Goal: Task Accomplishment & Management: Complete application form

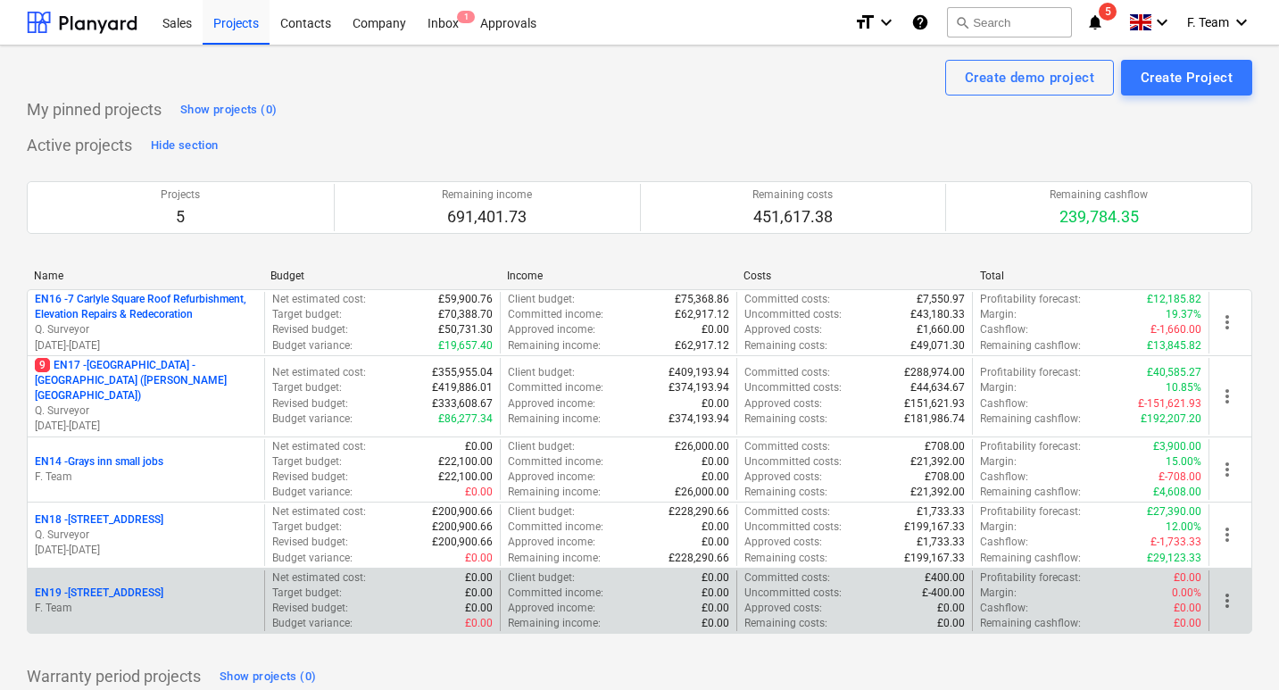
click at [94, 588] on p "EN19 - [STREET_ADDRESS]" at bounding box center [99, 593] width 129 height 15
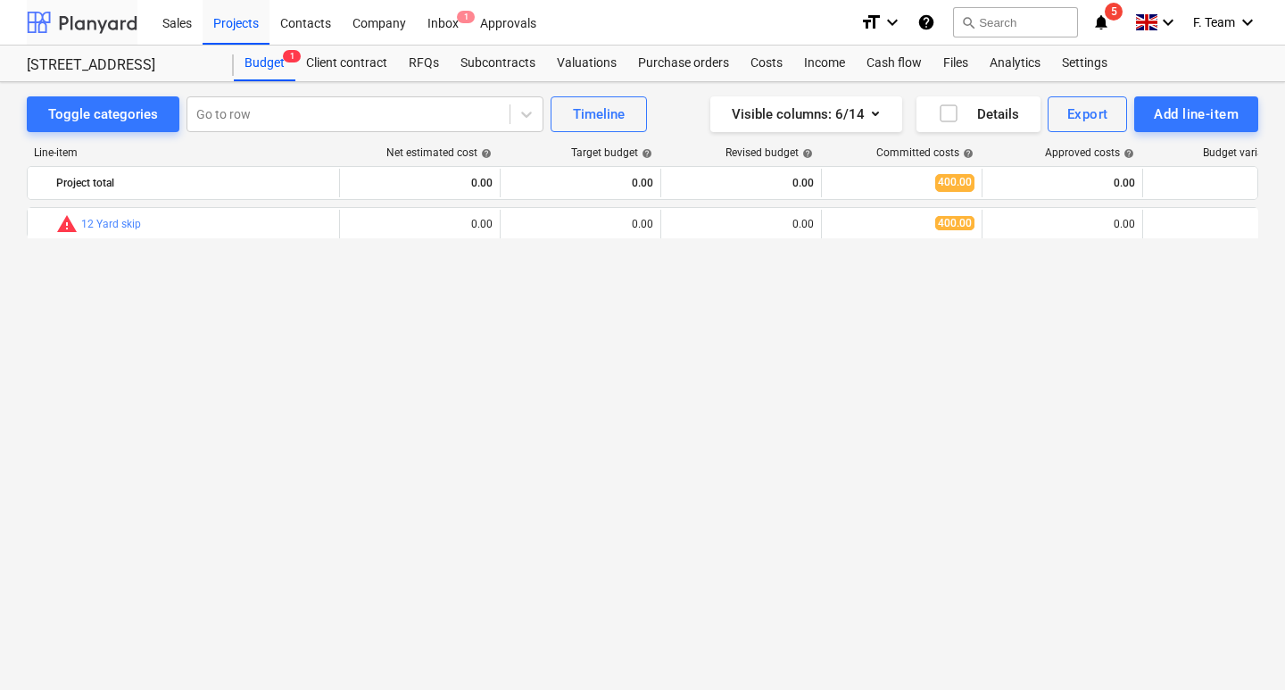
click at [101, 18] on div at bounding box center [82, 22] width 111 height 45
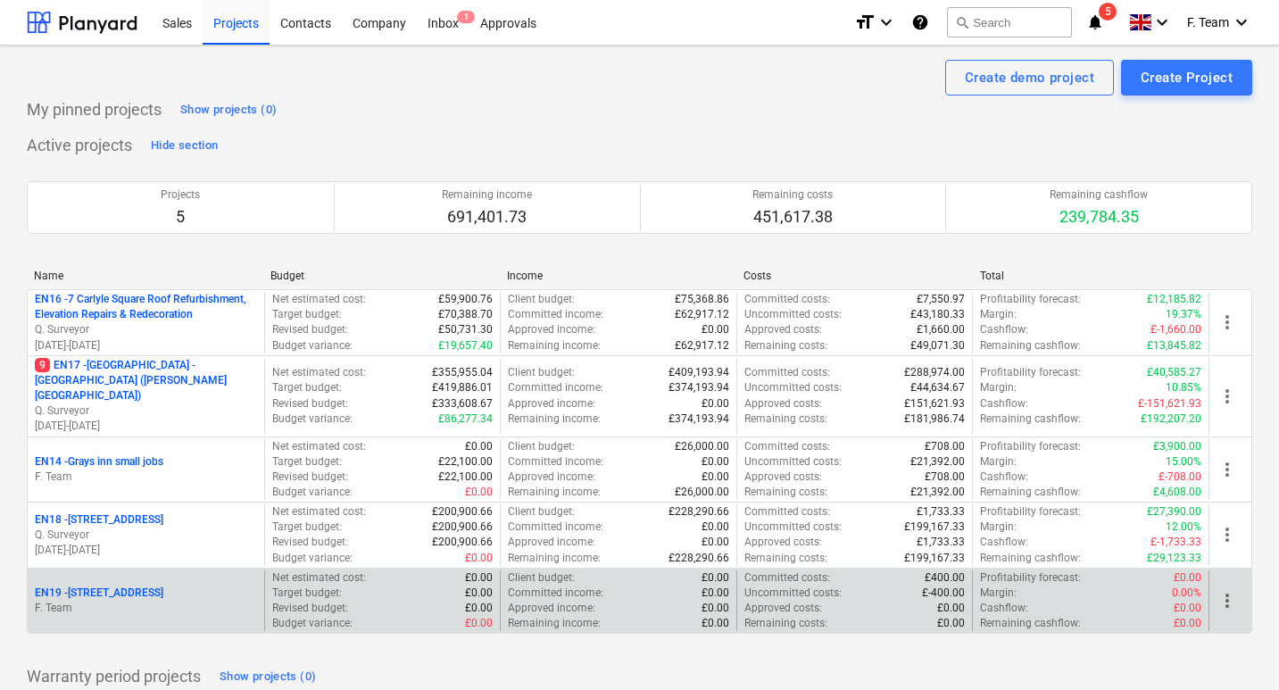
click at [104, 591] on p "EN19 - [STREET_ADDRESS]" at bounding box center [99, 593] width 129 height 15
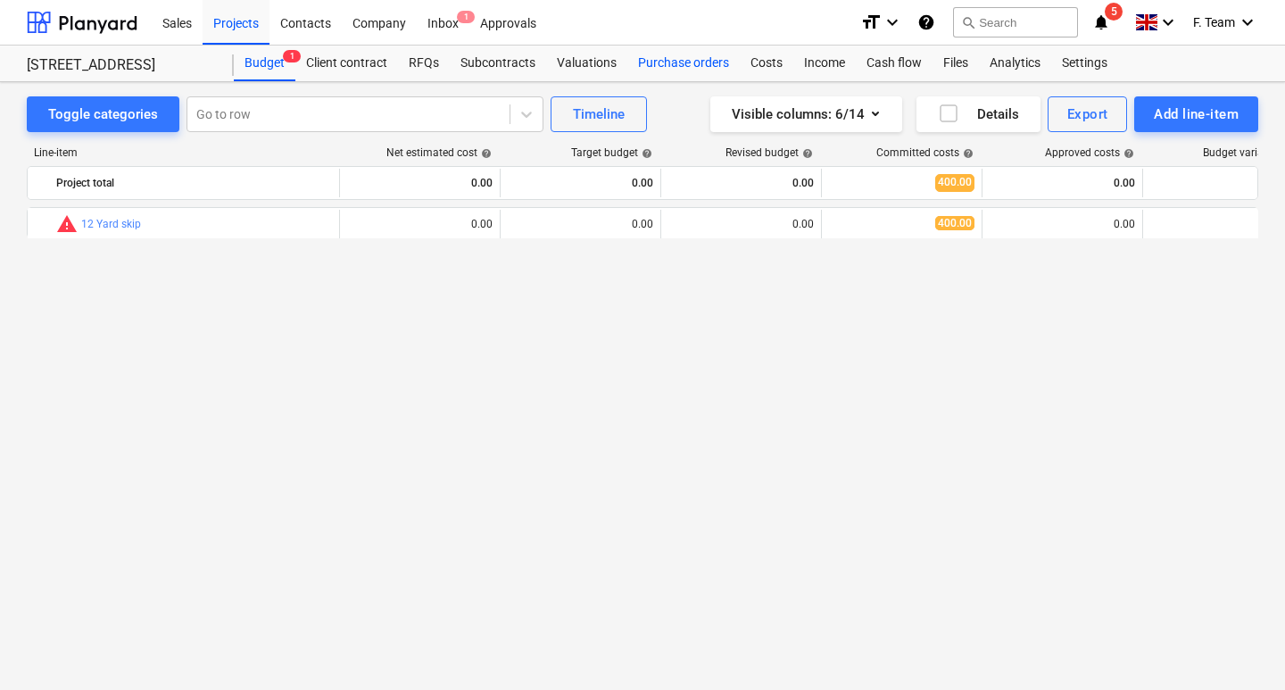
click at [656, 68] on div "Purchase orders" at bounding box center [684, 64] width 112 height 36
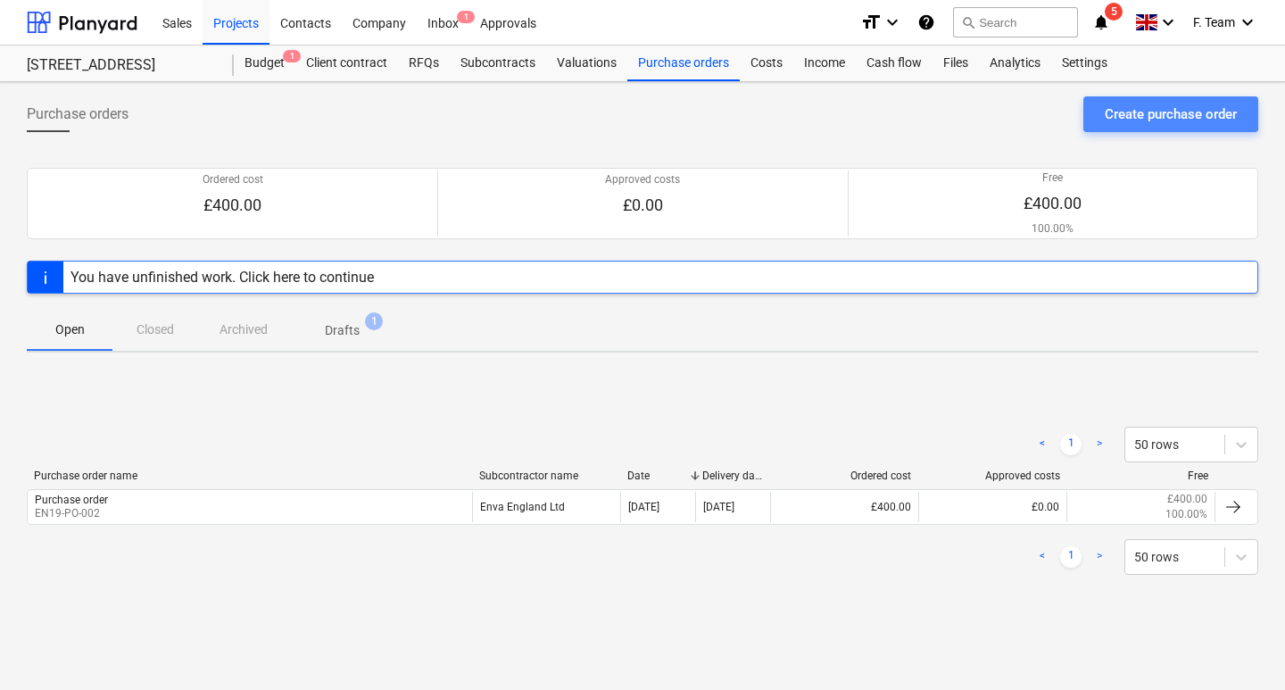
click at [1135, 125] on div "Create purchase order" at bounding box center [1171, 114] width 132 height 23
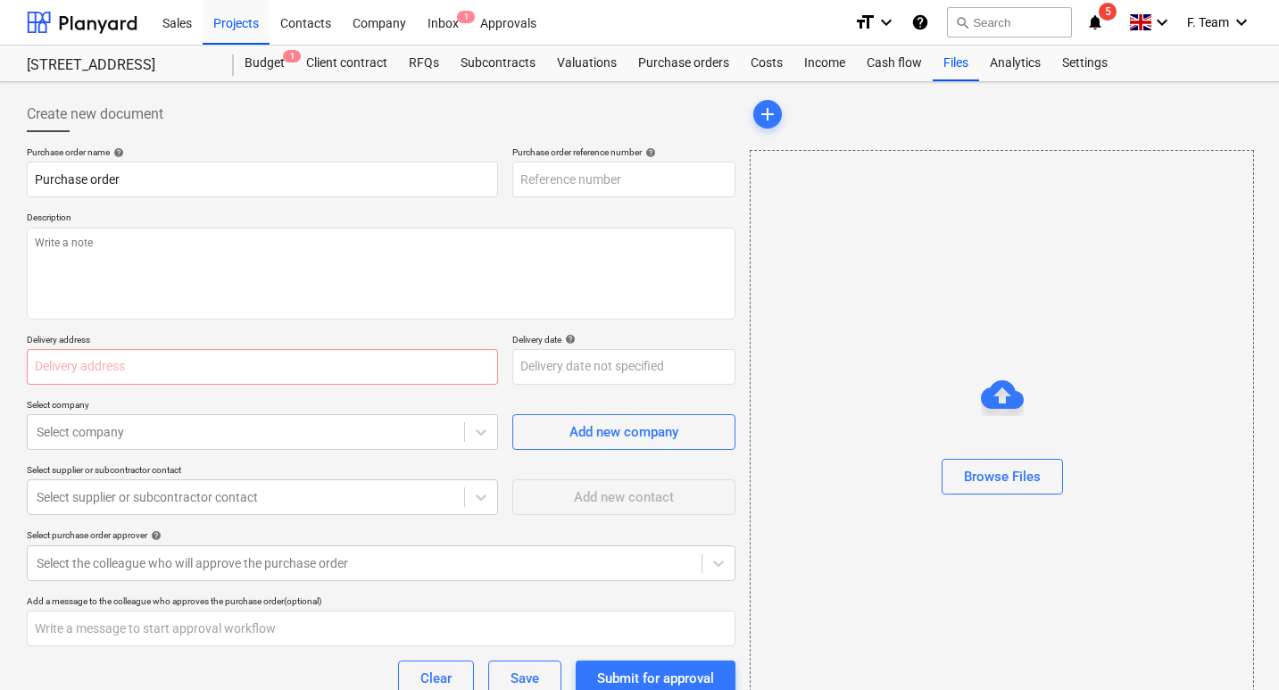
type textarea "x"
type input "EN19-PO-004"
type textarea "x"
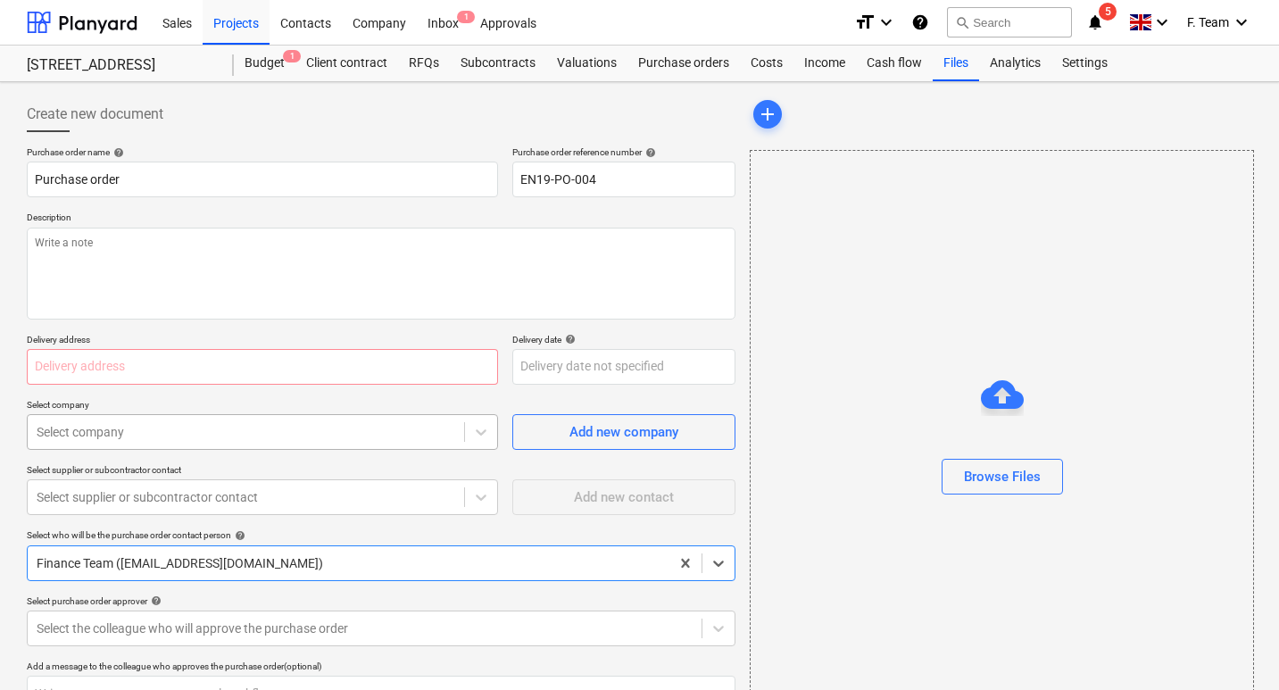
click at [181, 438] on body "Sales Projects Contacts Company Inbox 1 Approvals format_size keyboard_arrow_do…" at bounding box center [639, 345] width 1279 height 690
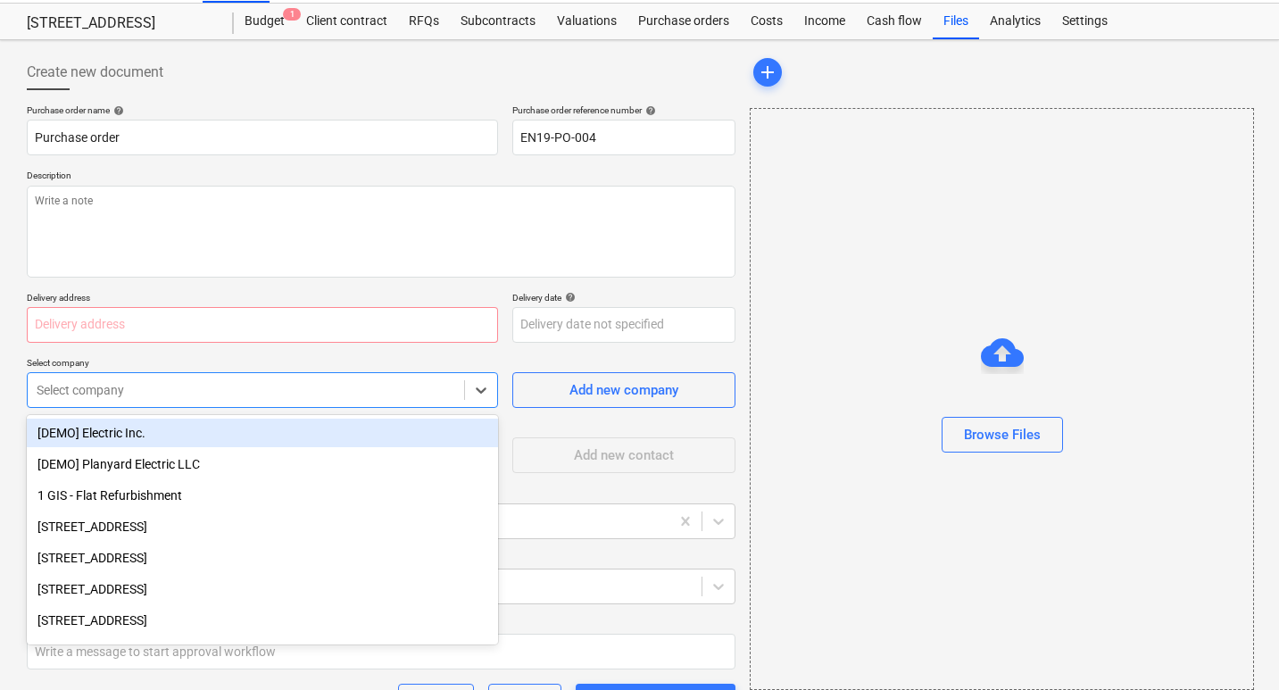
scroll to position [46, 0]
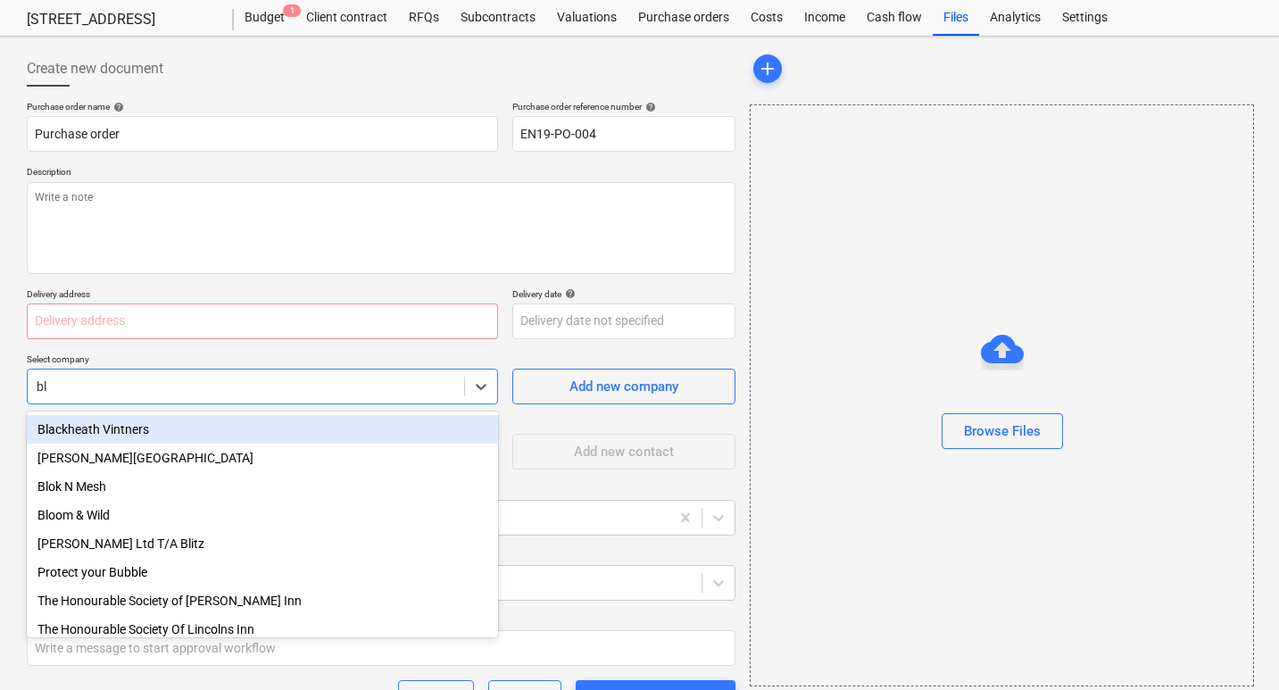
type input "blo"
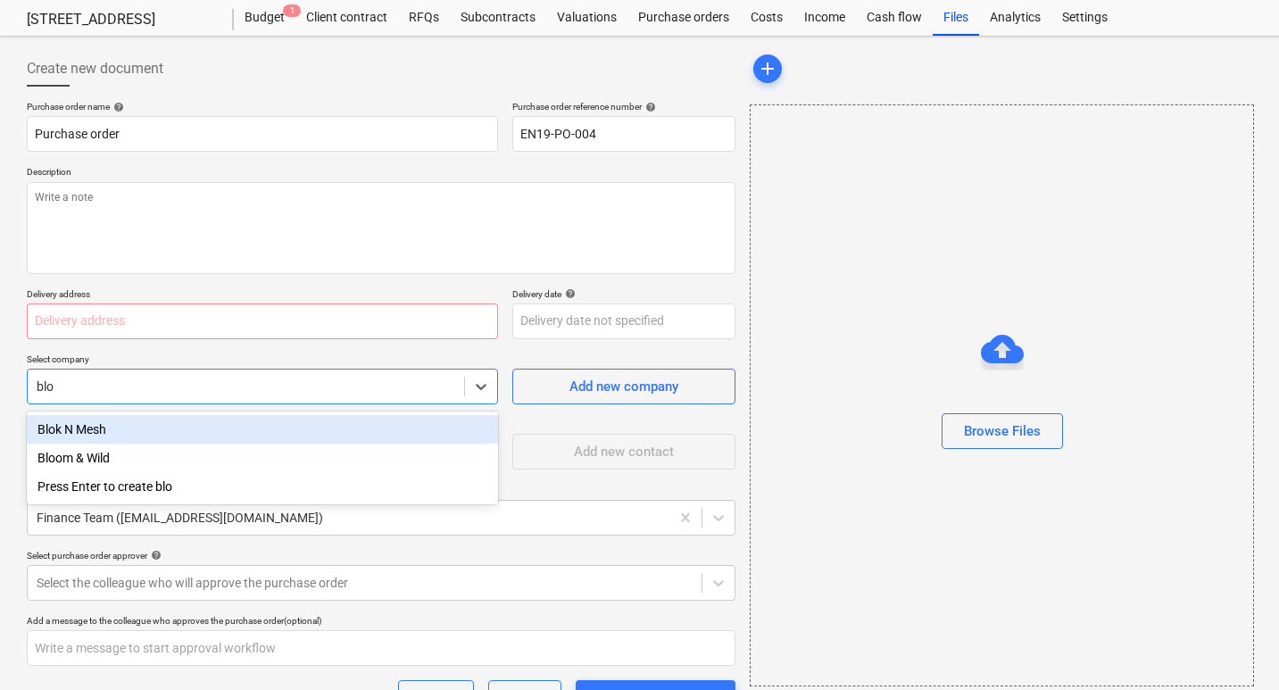
click at [168, 432] on div "Blok N Mesh" at bounding box center [262, 429] width 471 height 29
type textarea "x"
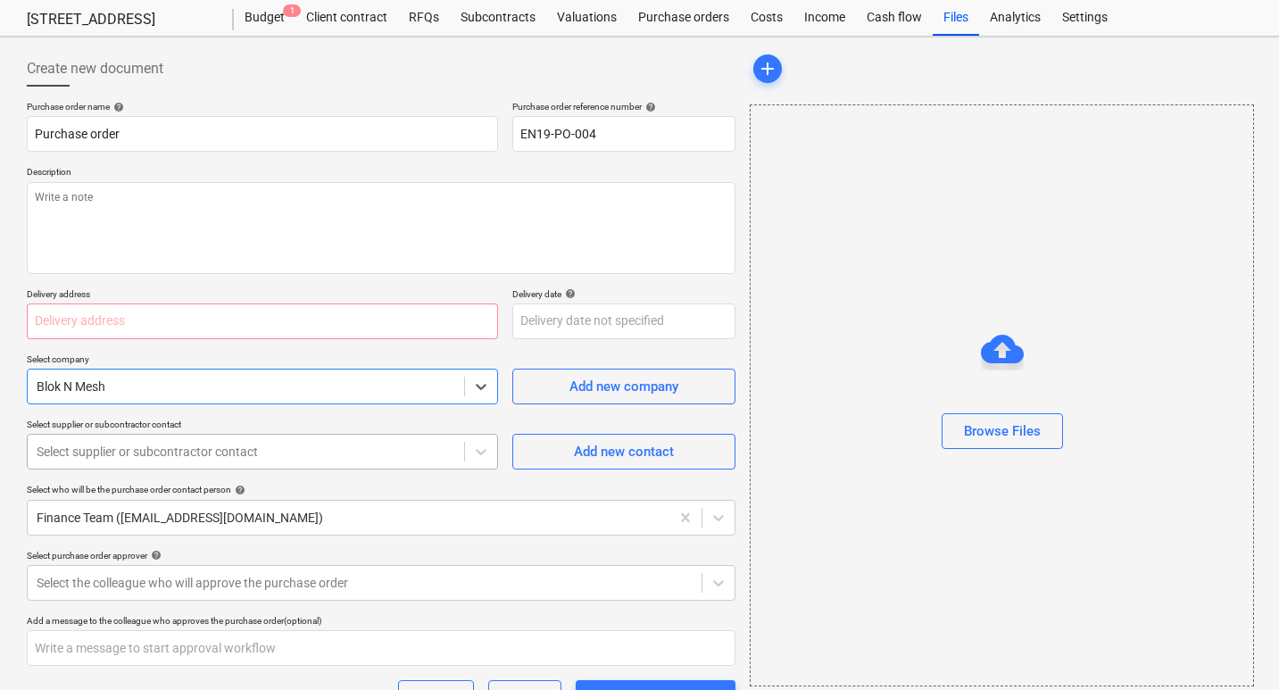
click at [129, 444] on div at bounding box center [246, 452] width 419 height 18
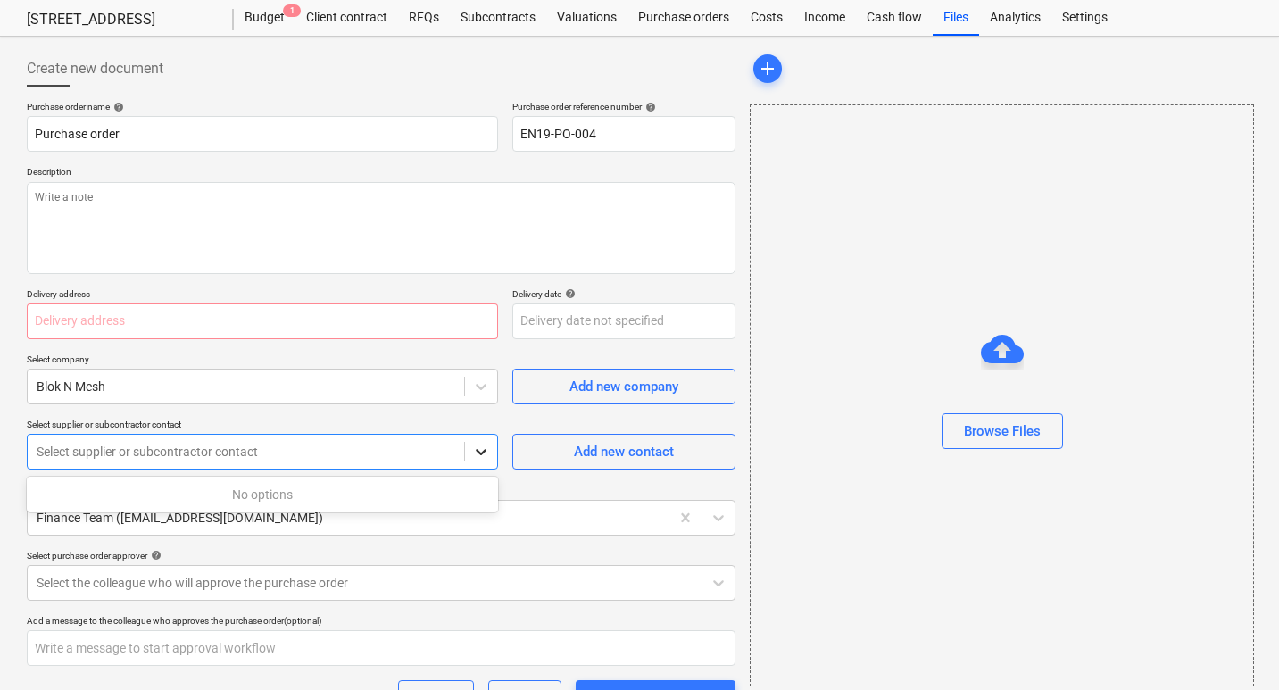
click at [483, 445] on icon at bounding box center [481, 452] width 18 height 18
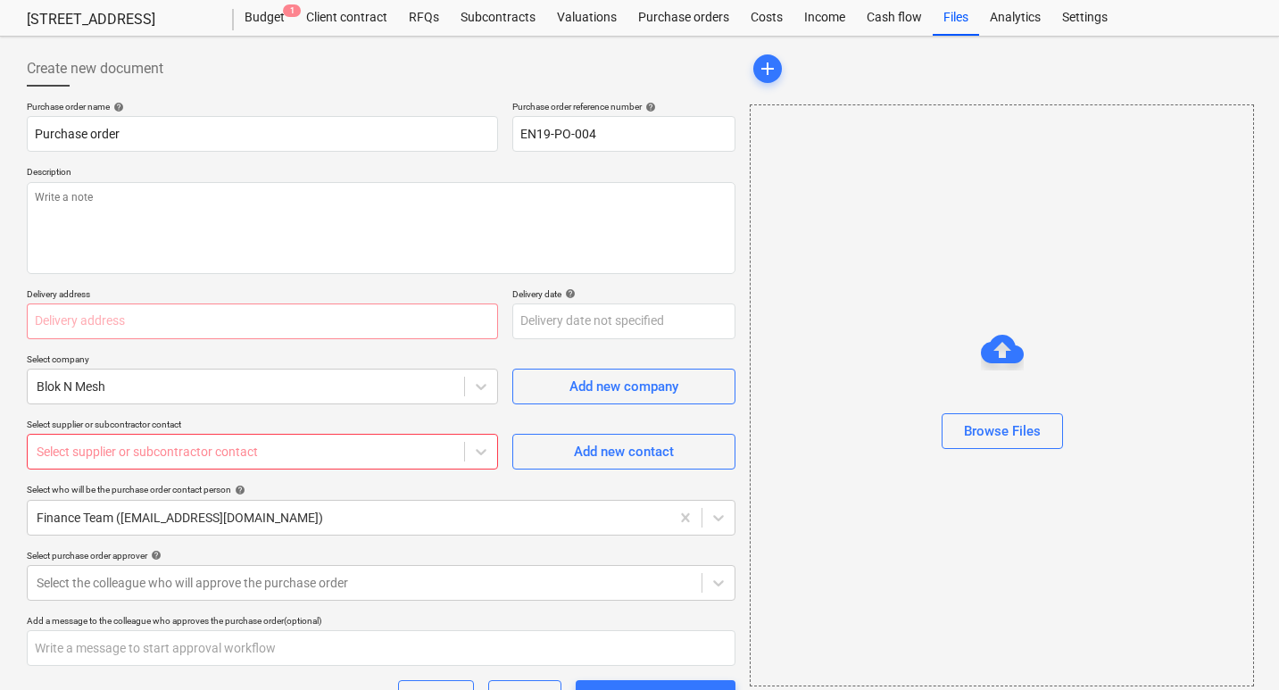
click at [239, 446] on div at bounding box center [246, 452] width 419 height 18
type textarea "x"
paste input "[EMAIL_ADDRESS][DOMAIN_NAME]"
type input "[EMAIL_ADDRESS][DOMAIN_NAME]"
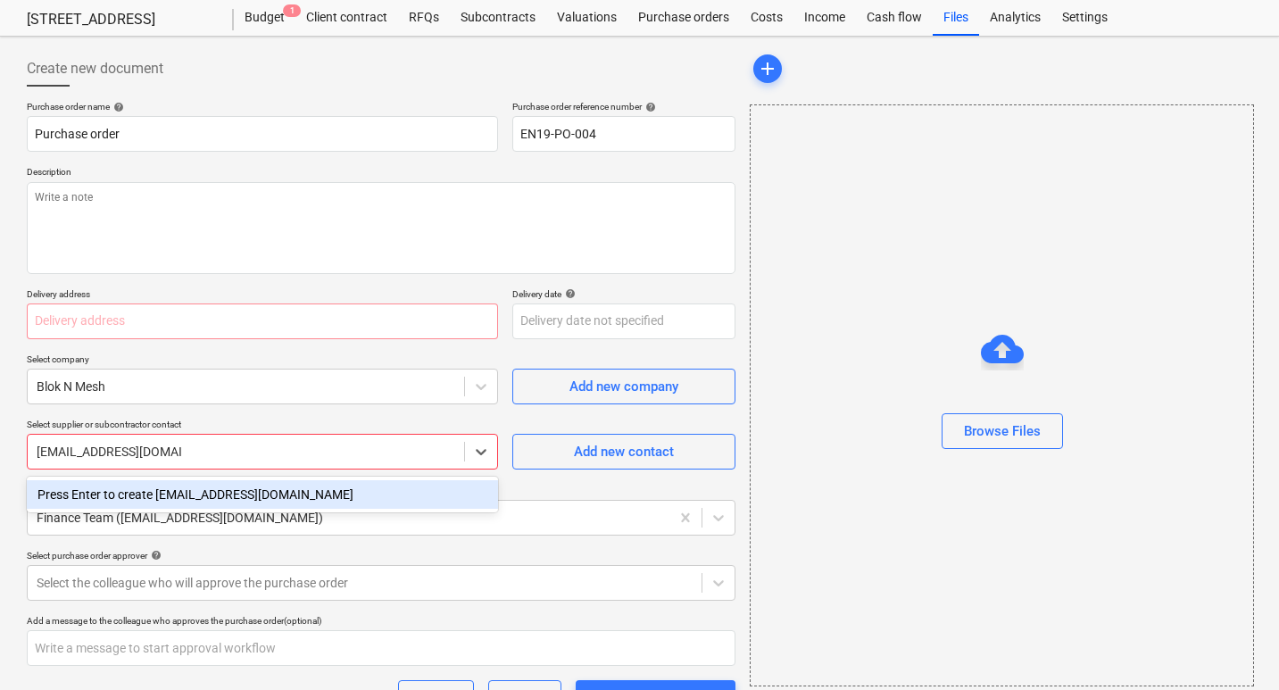
click at [213, 494] on div "Press Enter to create [EMAIL_ADDRESS][DOMAIN_NAME]" at bounding box center [262, 494] width 471 height 29
type textarea "x"
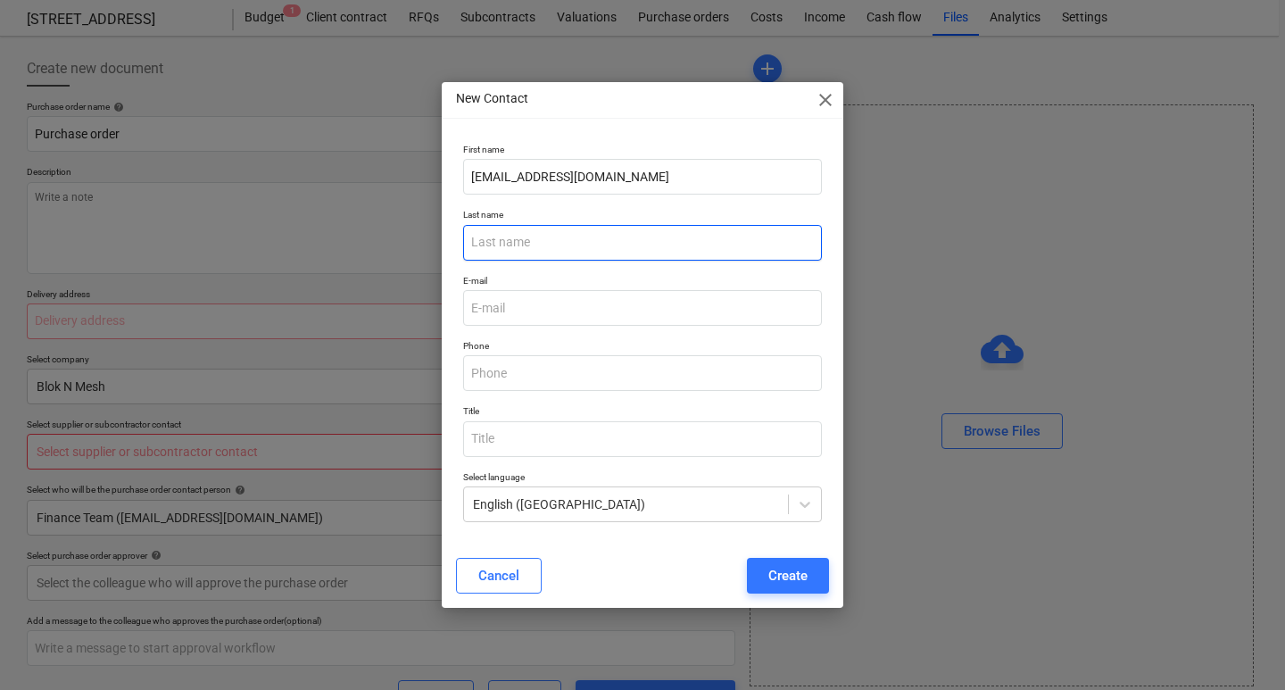
click at [533, 233] on input "text" at bounding box center [642, 243] width 359 height 36
type input "Hayley"
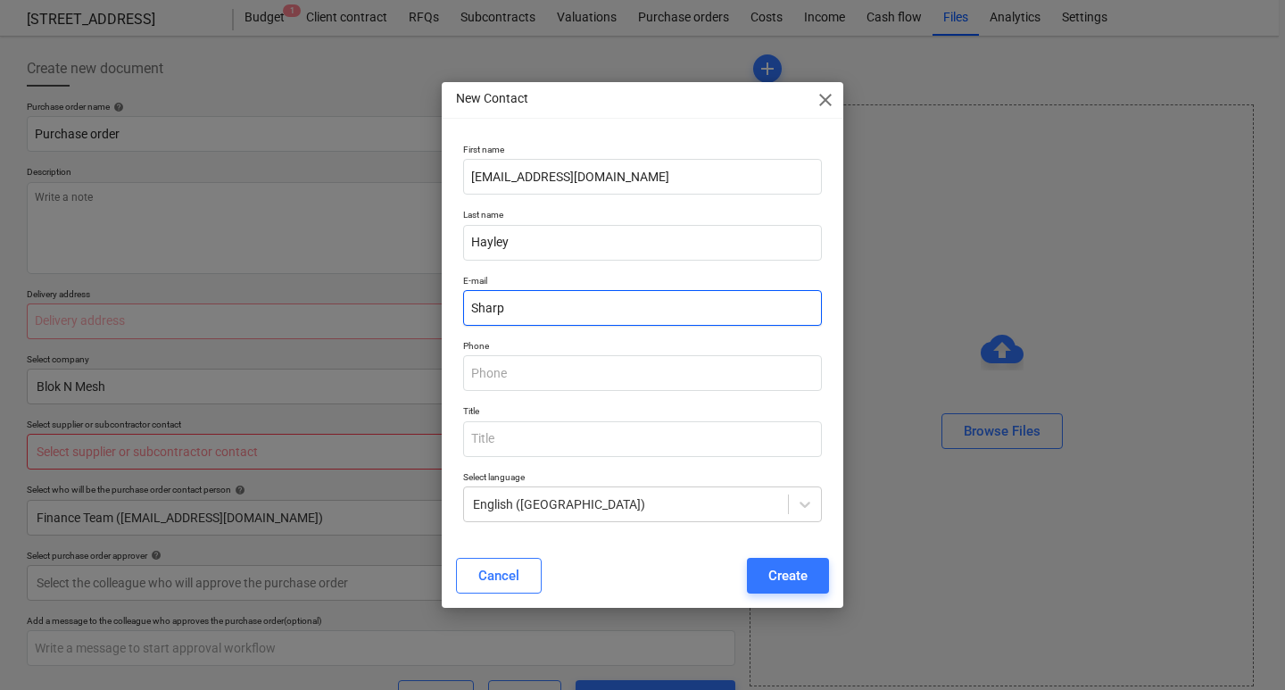
type input "Sharp"
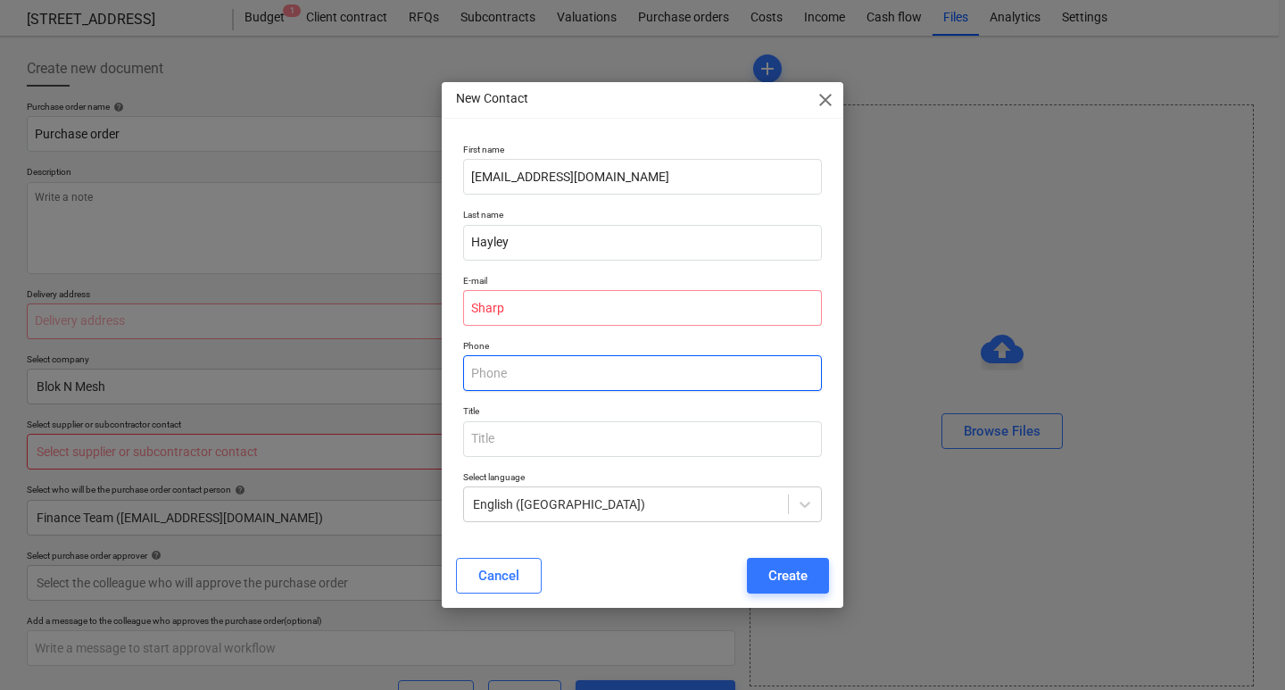
type textarea "x"
click at [523, 368] on input "text" at bounding box center [642, 373] width 359 height 36
paste input "01226 395225"
type input "01226 395225"
type textarea "x"
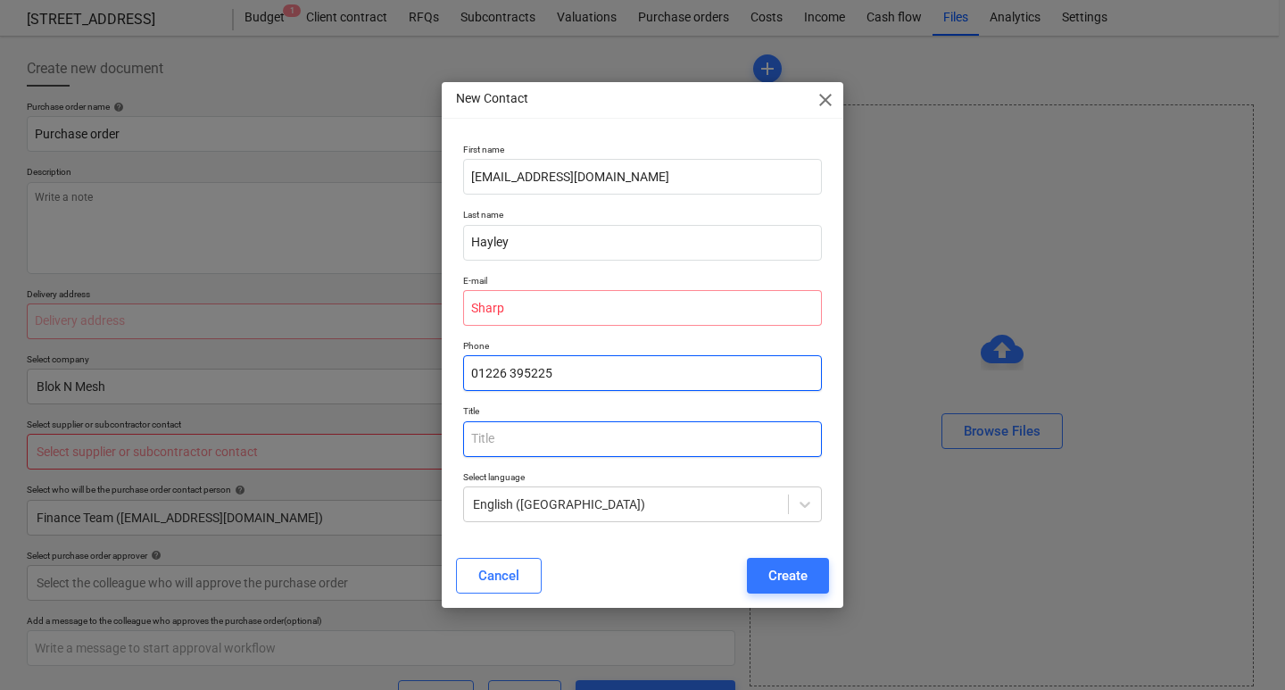
type input "01226 395225"
click at [545, 439] on input "text" at bounding box center [642, 439] width 359 height 36
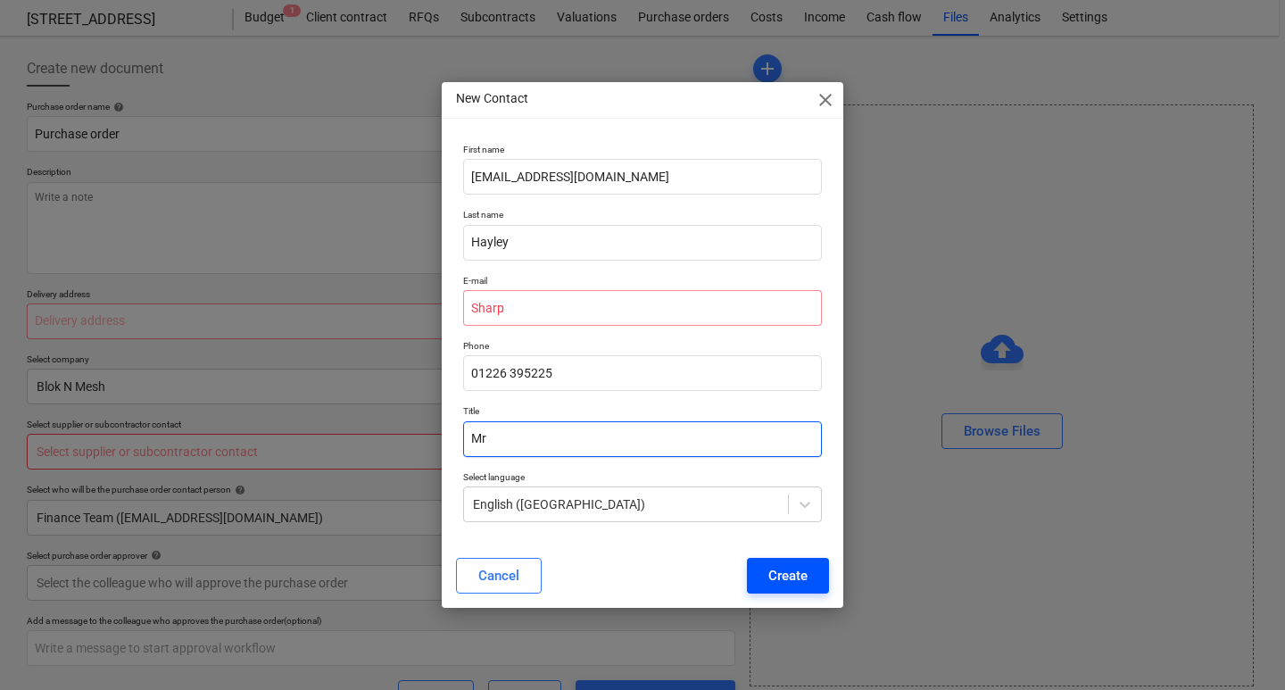
type input "Mr"
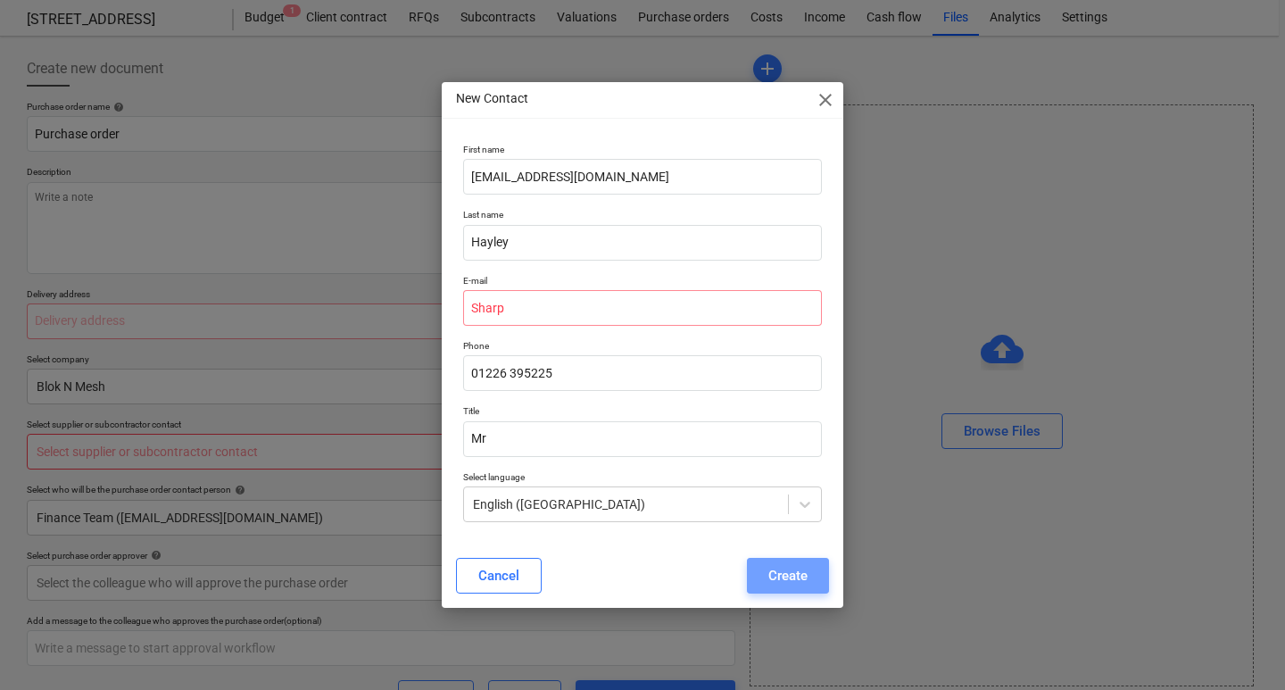
click at [785, 581] on div "Create" at bounding box center [788, 575] width 39 height 23
click at [514, 308] on input "Sharp" at bounding box center [642, 308] width 359 height 36
click at [522, 312] on input "Sharp" at bounding box center [642, 308] width 359 height 36
type textarea "x"
paste input "[EMAIL_ADDRESS][DOMAIN_NAME]"
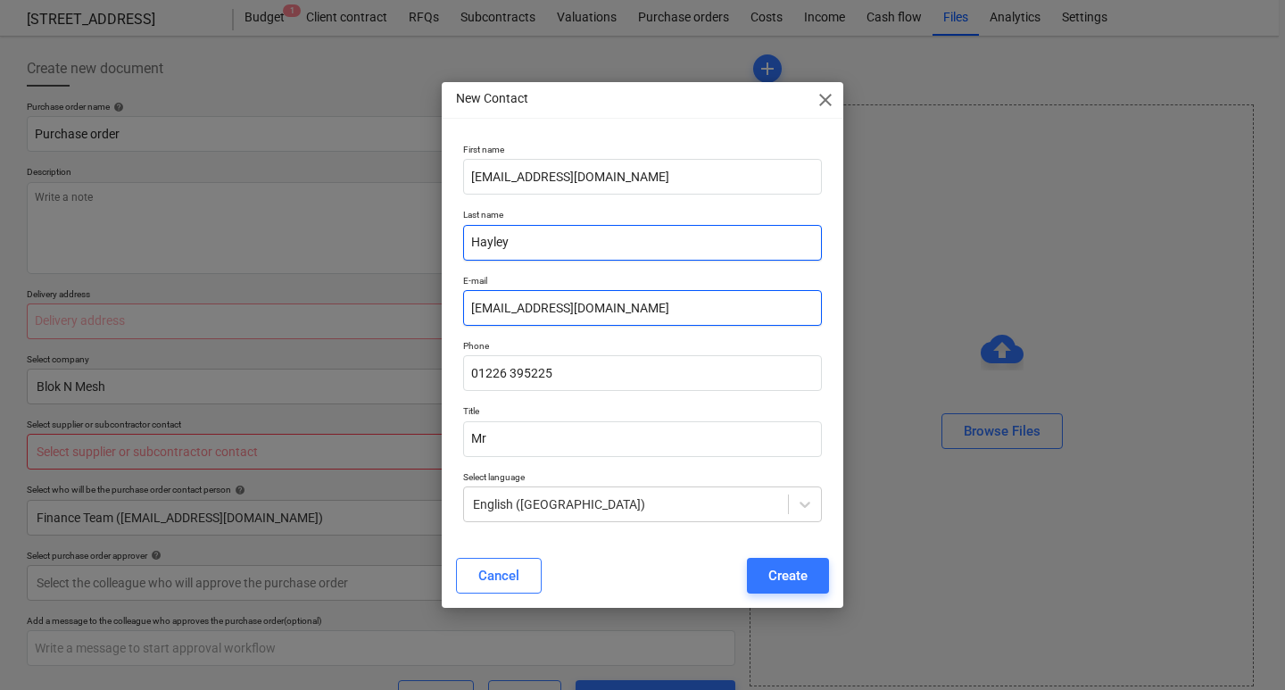
type input "[EMAIL_ADDRESS][DOMAIN_NAME]"
drag, startPoint x: 540, startPoint y: 249, endPoint x: 454, endPoint y: 249, distance: 85.7
click at [454, 249] on div "First name [EMAIL_ADDRESS][DOMAIN_NAME] Last name [PERSON_NAME] E-mail [EMAIL_A…" at bounding box center [643, 340] width 402 height 407
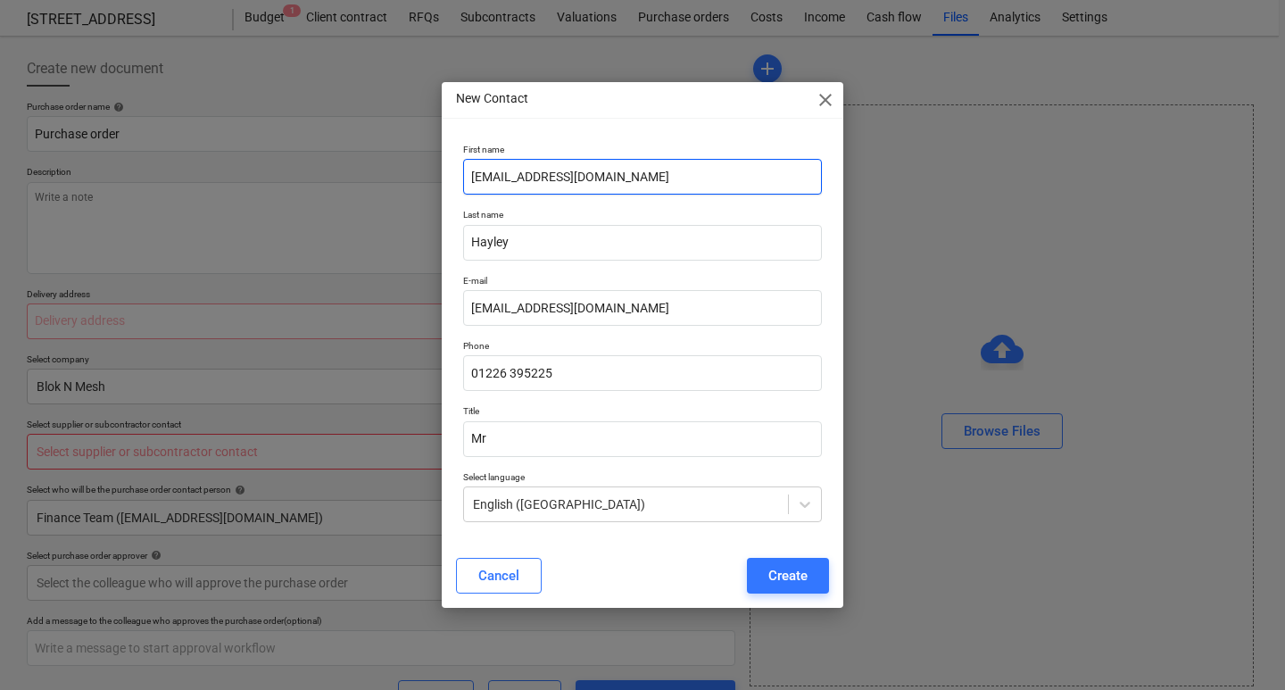
click at [651, 185] on input "[EMAIL_ADDRESS][DOMAIN_NAME]" at bounding box center [642, 177] width 359 height 36
paste input "ayley"
paste input "Hayley"
paste input "text"
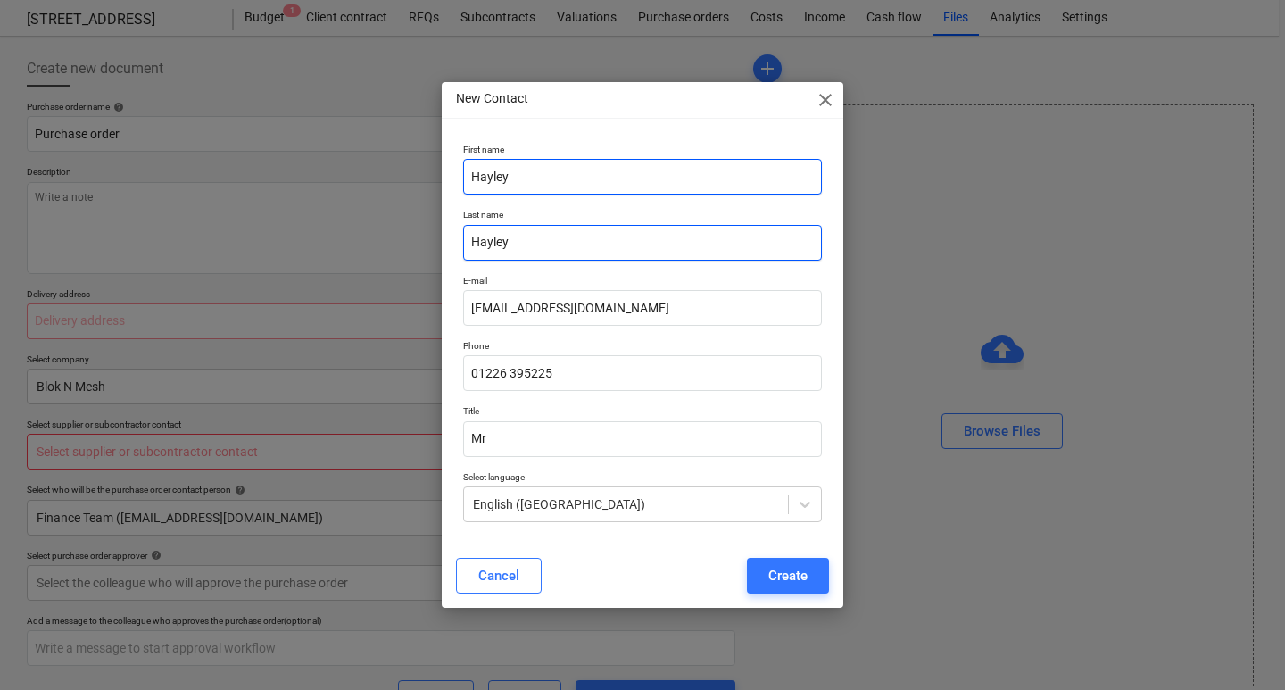
type input "Hayley"
drag, startPoint x: 524, startPoint y: 237, endPoint x: 444, endPoint y: 243, distance: 80.6
click at [444, 243] on div "First name [PERSON_NAME] Last name [PERSON_NAME] E-mail [EMAIL_ADDRESS][DOMAIN_…" at bounding box center [643, 340] width 402 height 407
type input "Sharp"
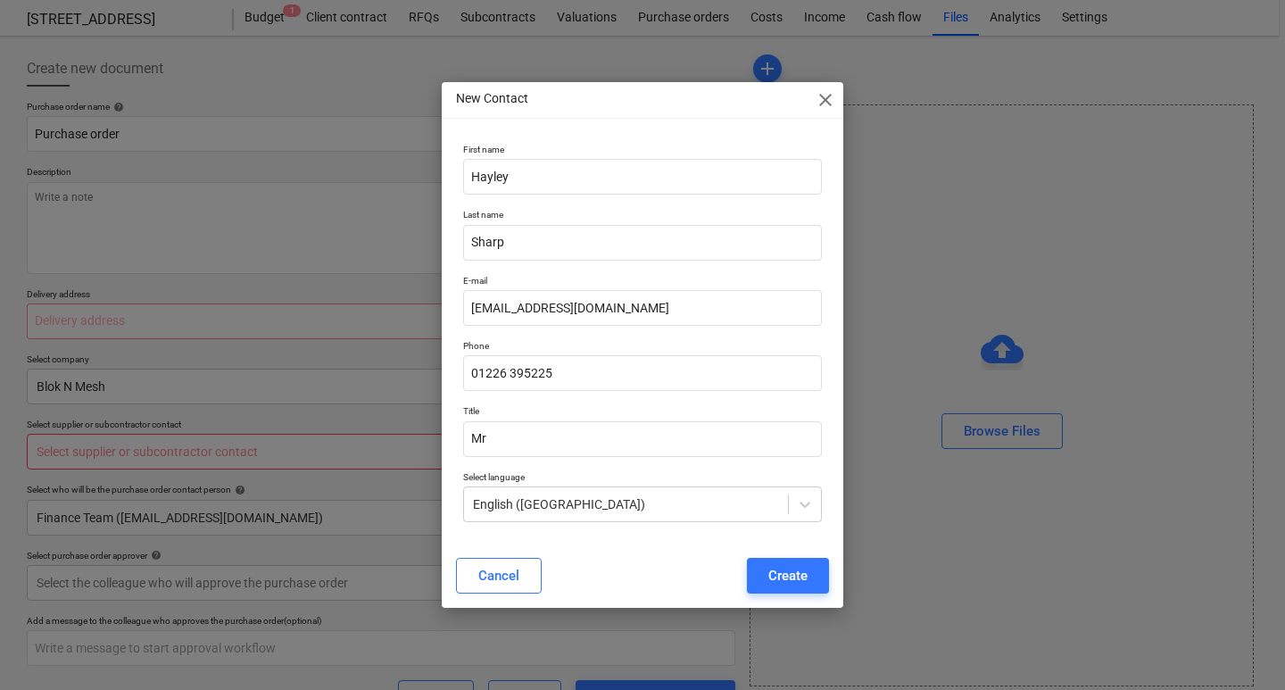
click at [635, 558] on div "Cancel Create" at bounding box center [642, 576] width 373 height 36
click at [776, 582] on div "Create" at bounding box center [788, 575] width 39 height 23
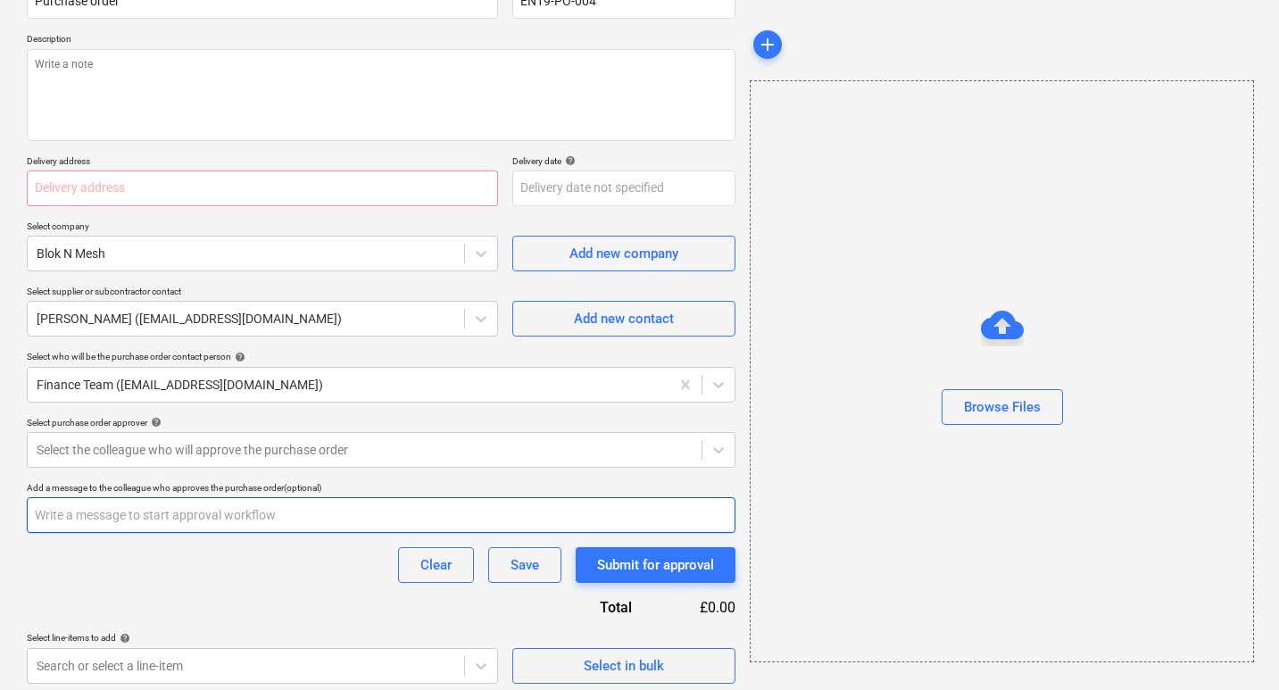
scroll to position [187, 0]
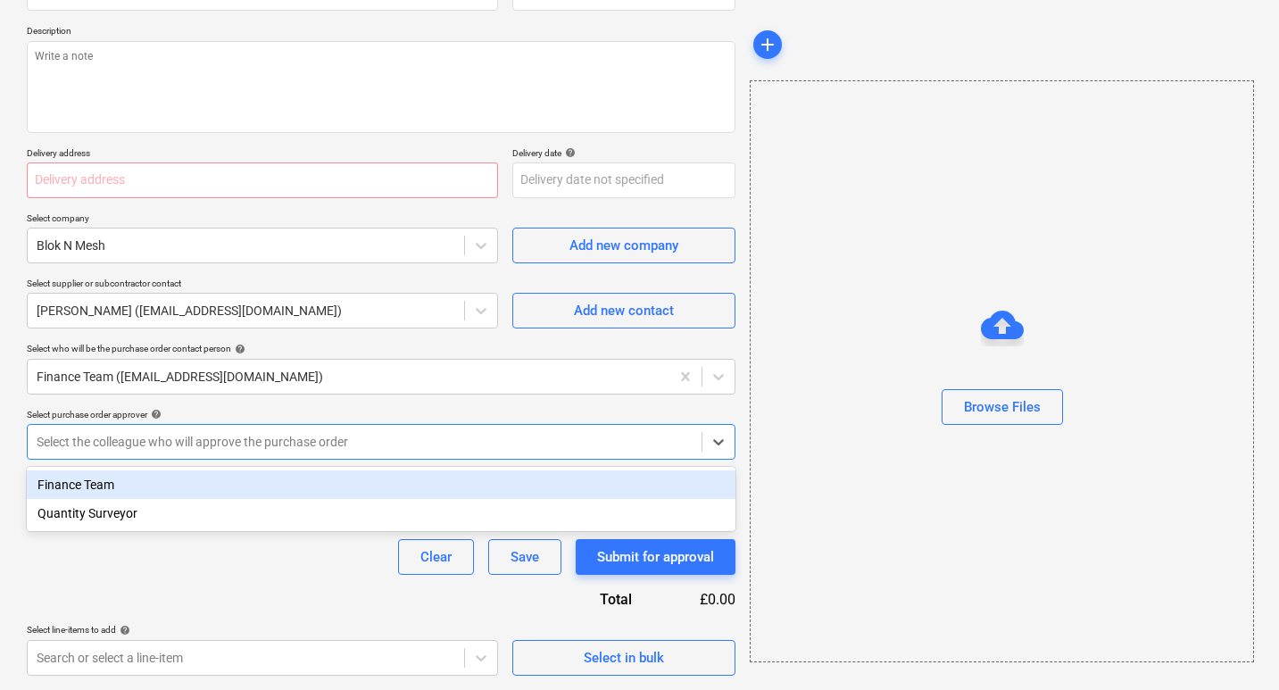
click at [200, 446] on div at bounding box center [365, 442] width 656 height 18
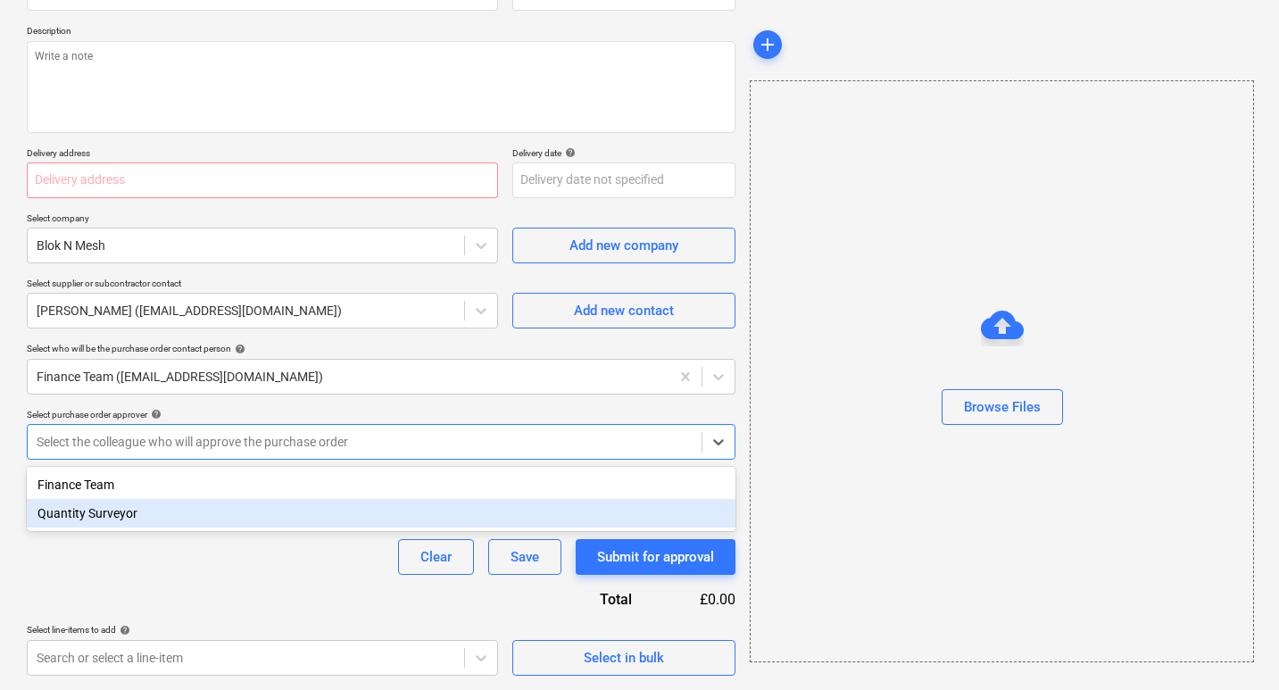
click at [149, 512] on div "Quantity Surveyor" at bounding box center [381, 513] width 709 height 29
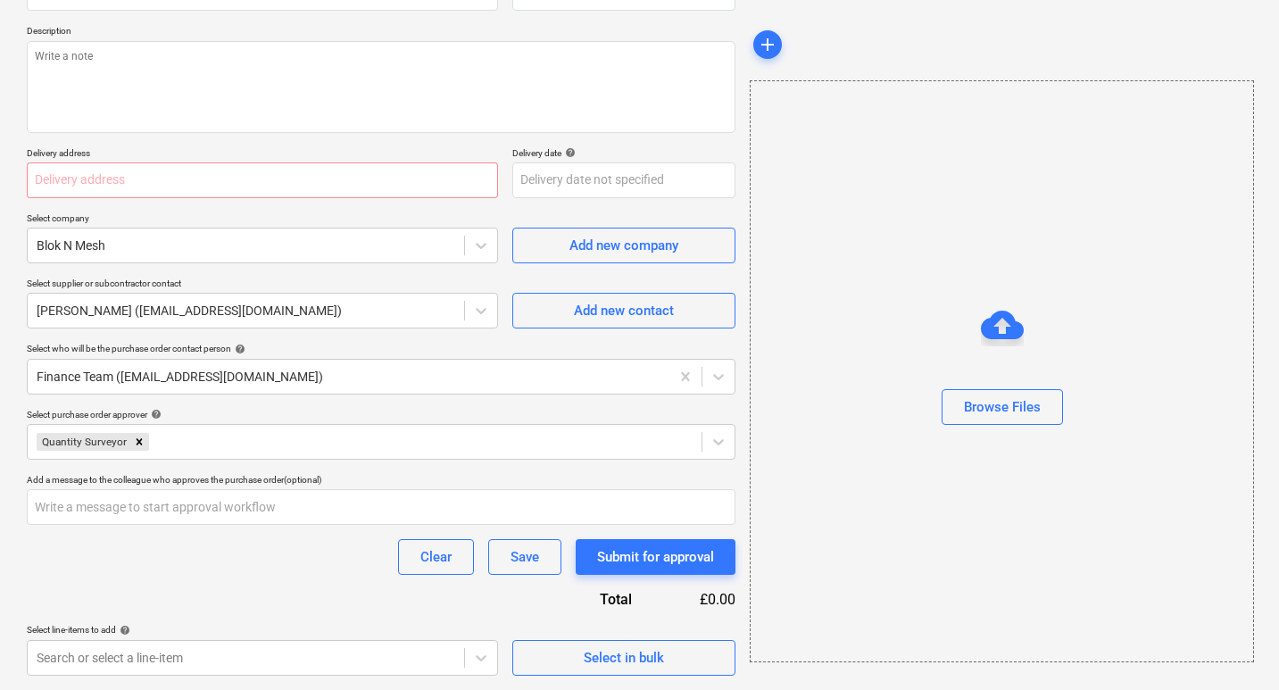
click at [151, 562] on div "Clear Save Submit for approval" at bounding box center [381, 557] width 709 height 36
click at [106, 512] on input "text" at bounding box center [381, 507] width 709 height 36
click at [481, 503] on body "Sales Projects Contacts Company Inbox 1 Approvals format_size keyboard_arrow_do…" at bounding box center [639, 158] width 1279 height 690
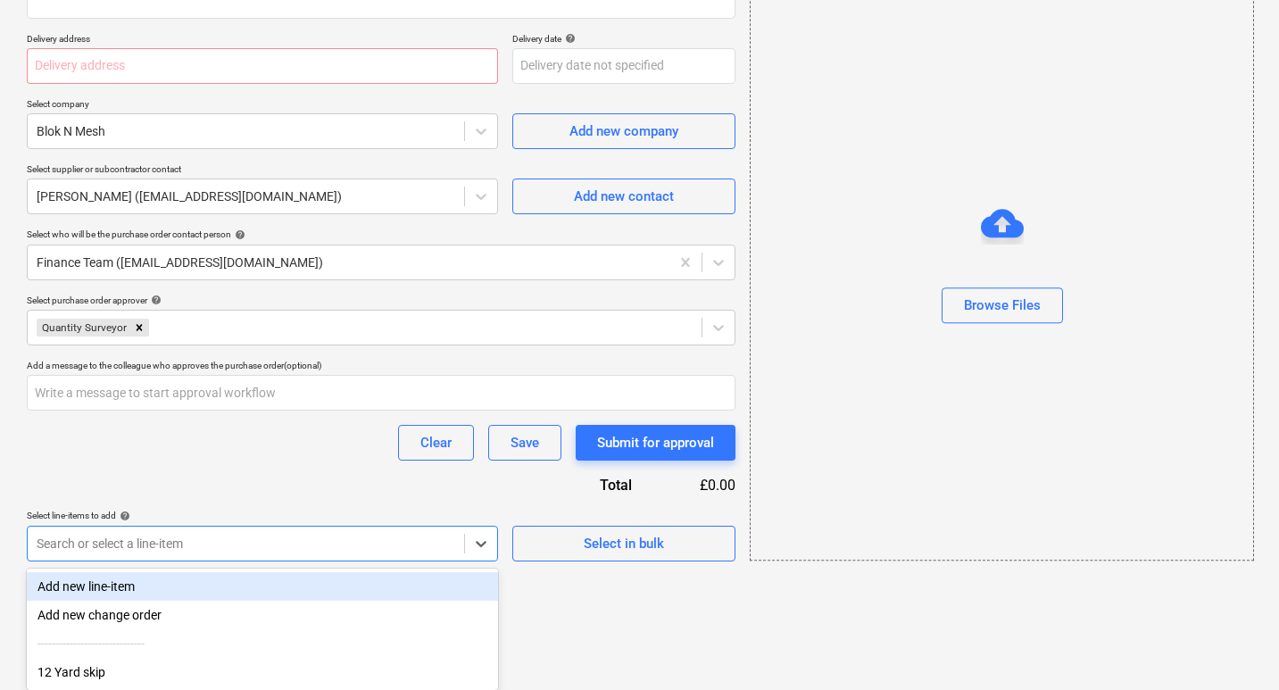
click at [88, 585] on div "Add new line-item" at bounding box center [262, 586] width 471 height 29
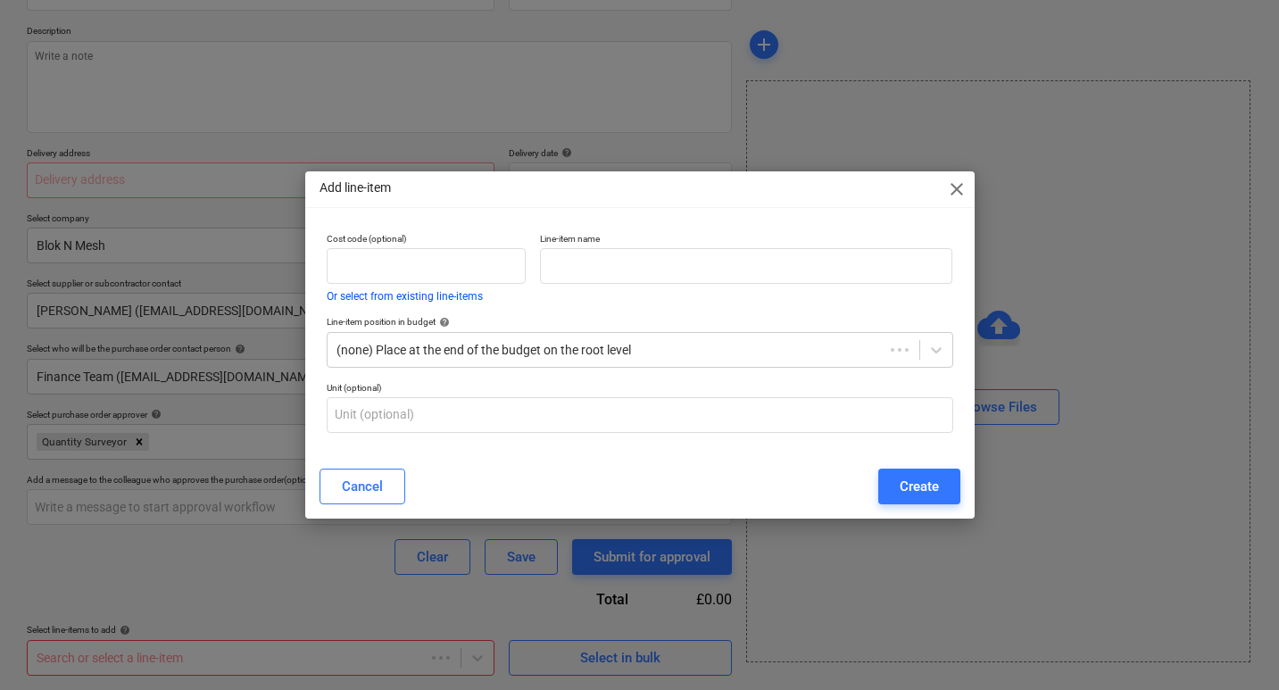
scroll to position [187, 0]
type textarea "x"
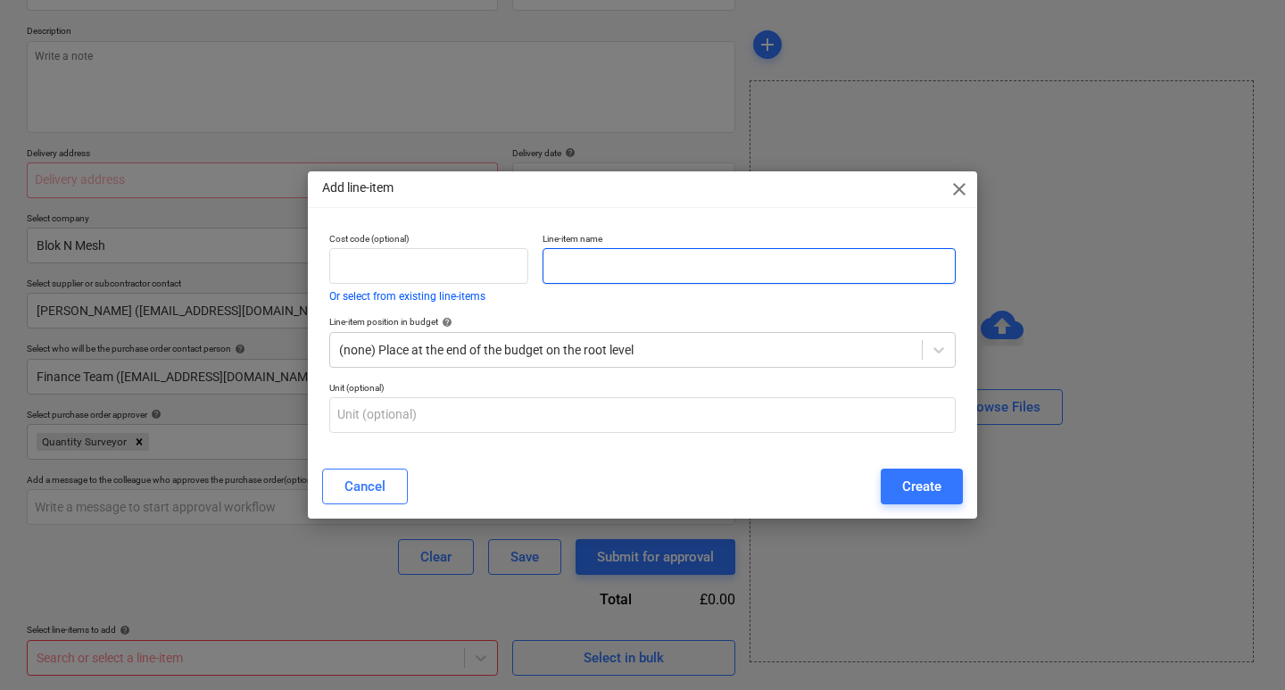
click at [603, 274] on input "text" at bounding box center [749, 266] width 413 height 36
type input "2nd Floor Flat Refurbishment"
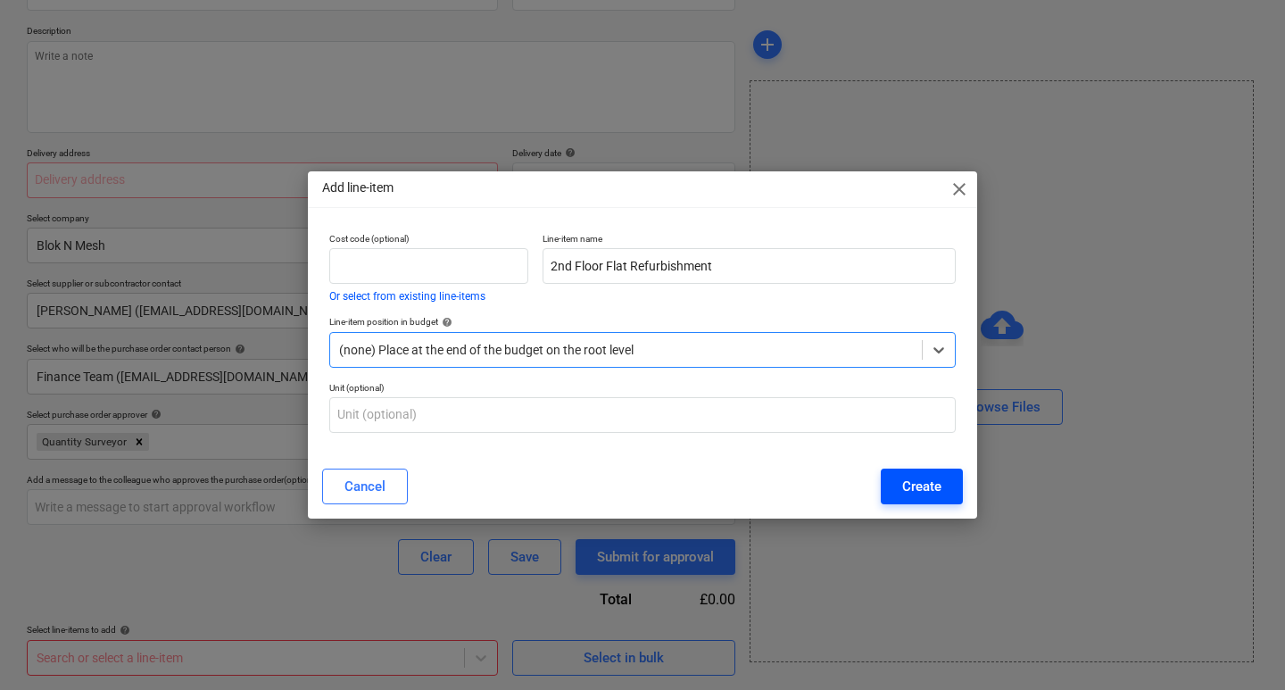
click at [934, 488] on div "Create" at bounding box center [921, 486] width 39 height 23
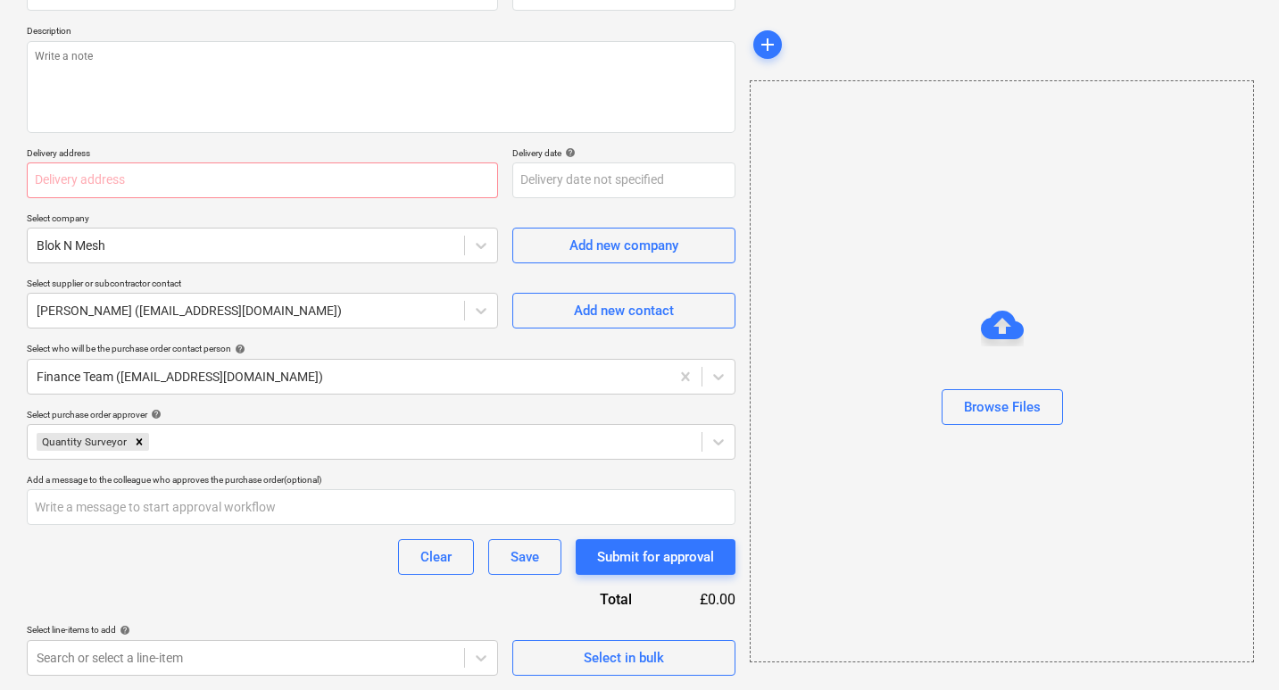
scroll to position [8, 0]
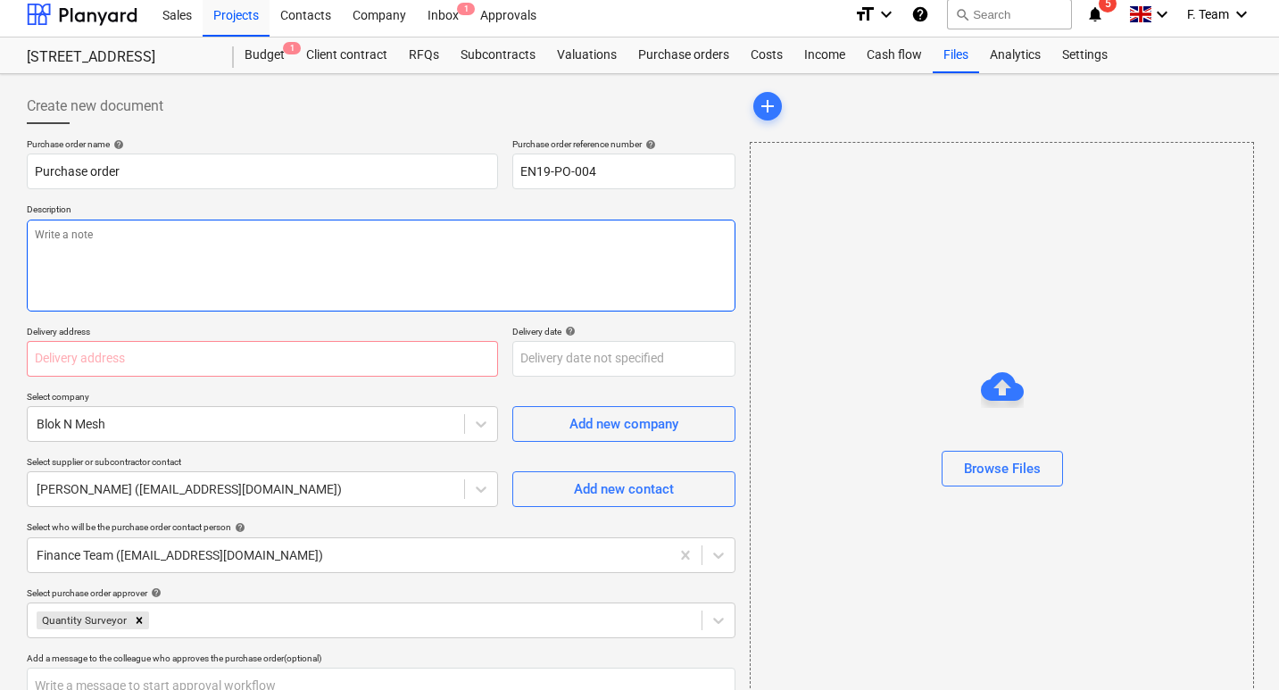
click at [96, 243] on textarea at bounding box center [381, 266] width 709 height 92
paste textarea "12no Round top panel - £0.65/ea/week 13no Rubber block - £0.25/ea/week 24no Cou…"
type textarea "x"
type textarea "12no Round top panel - £0.65/ea/week 13no Rubber block - £0.25/ea/week 24no Cou…"
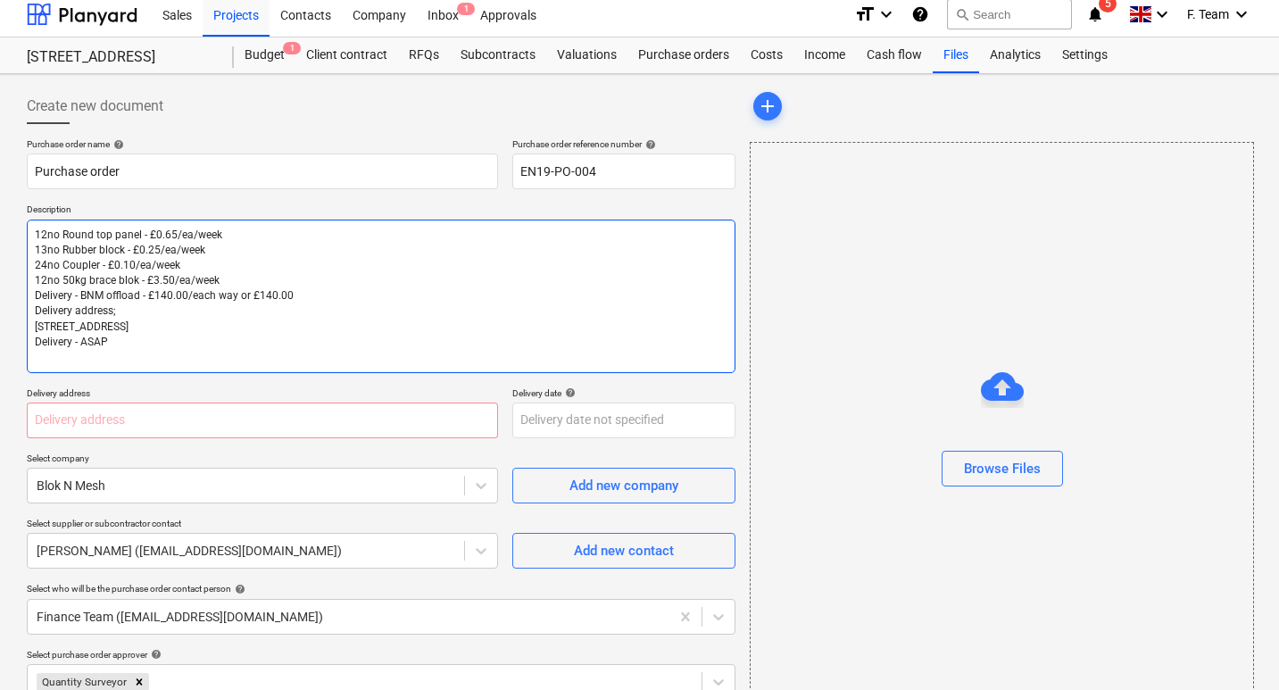
type textarea "x"
type textarea "12no Round top panel - £0.65/ea/week 13no Rubber block - £0.25/ea/week 24no Cou…"
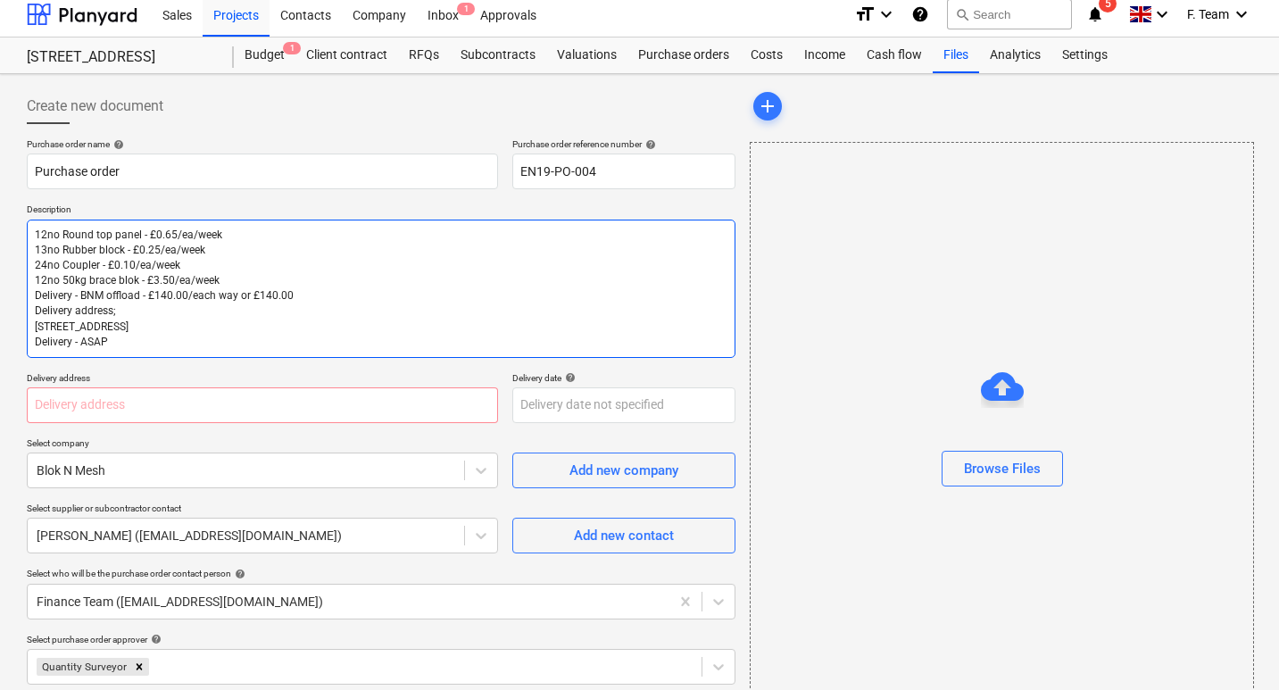
type textarea "x"
type textarea "12no Round top panel = £0.65/ea/week 13no Rubber block - £0.25/ea/week 24no Cou…"
type textarea "x"
type textarea "12no Round top panel = £0.65/ea/week 13no Rubber block = £0.25/ea/week 24no Cou…"
type textarea "x"
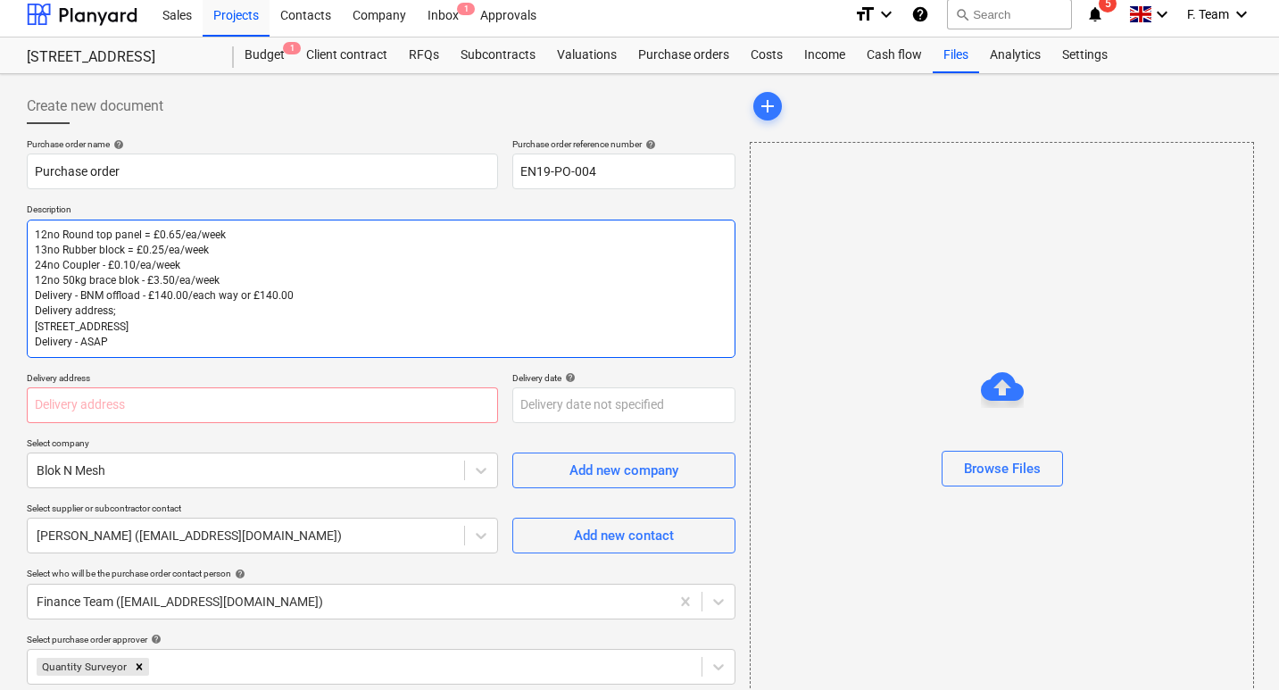
type textarea "12no Round top panel = £0.65/ea/week 13no Rubber block = £0.25/ea/week 24no Cou…"
type textarea "x"
type textarea "12no Round top panel = £0.65/E/week 13no Rubber block = £0.25/ea/week 24no Coup…"
type textarea "x"
type textarea "12no Round top panel = £0.65/EA/Week 13no Rubber block = £0.25/ea/week 24no Cou…"
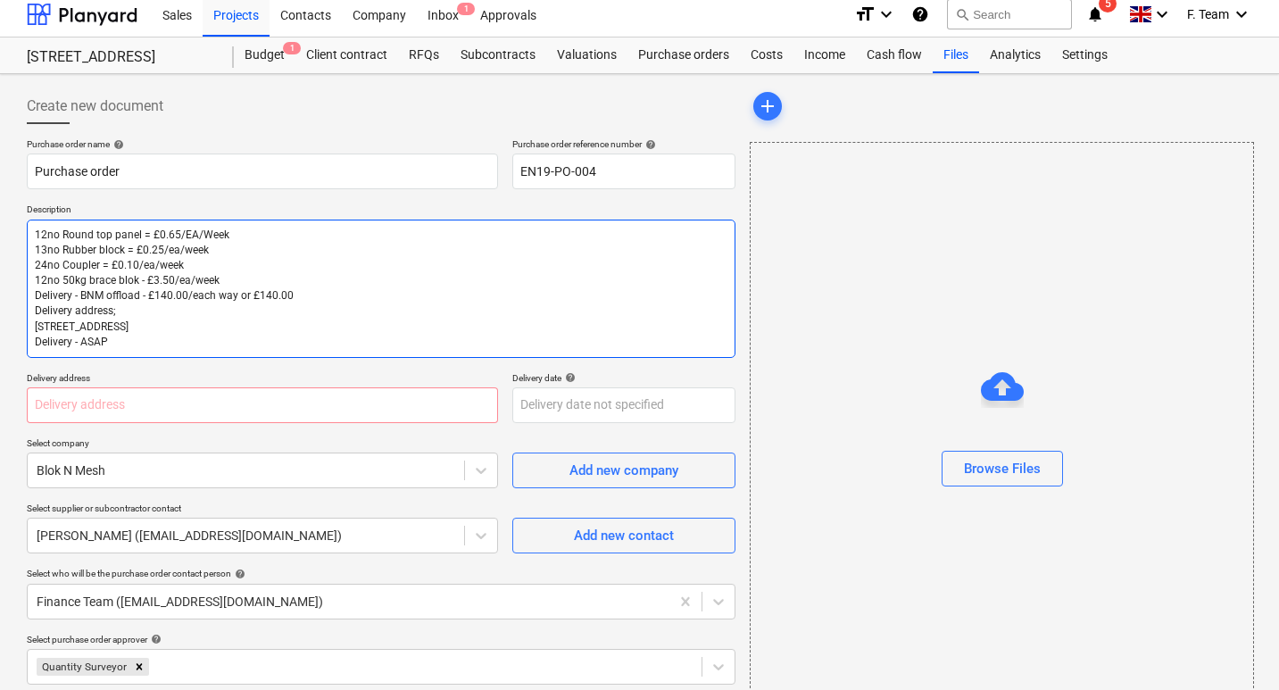
paste textarea "EA/W"
type textarea "x"
type textarea "12no Round top panel = £0.65/EA/Week 13no Rubber block = £0.25/EA/Week 24no Cou…"
paste textarea "EA/W"
type textarea "x"
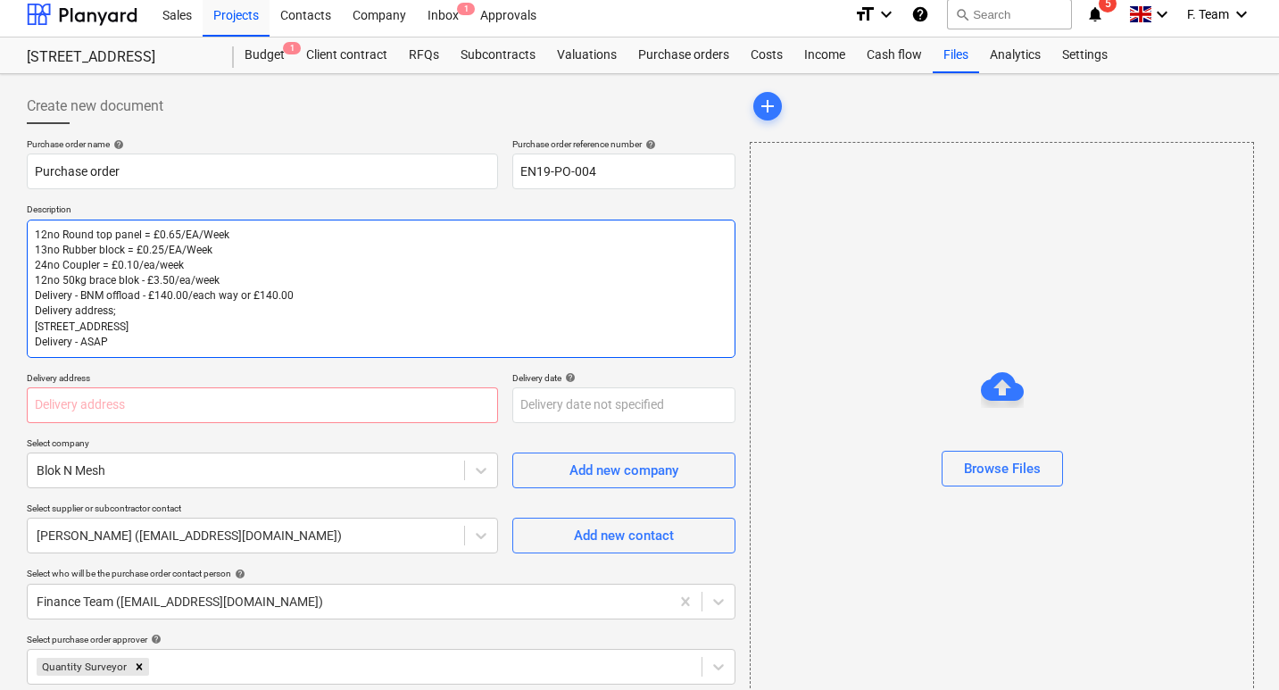
type textarea "12no Round top panel = £0.65/EA/Week 13no Rubber block = £0.25/EA/Week 24no Cou…"
paste textarea "EA/Week"
type textarea "x"
type textarea "12no Round top panel = £0.65/EA/Week 13no Rubber block = £0.25/EA/Week 24no Cou…"
type textarea "x"
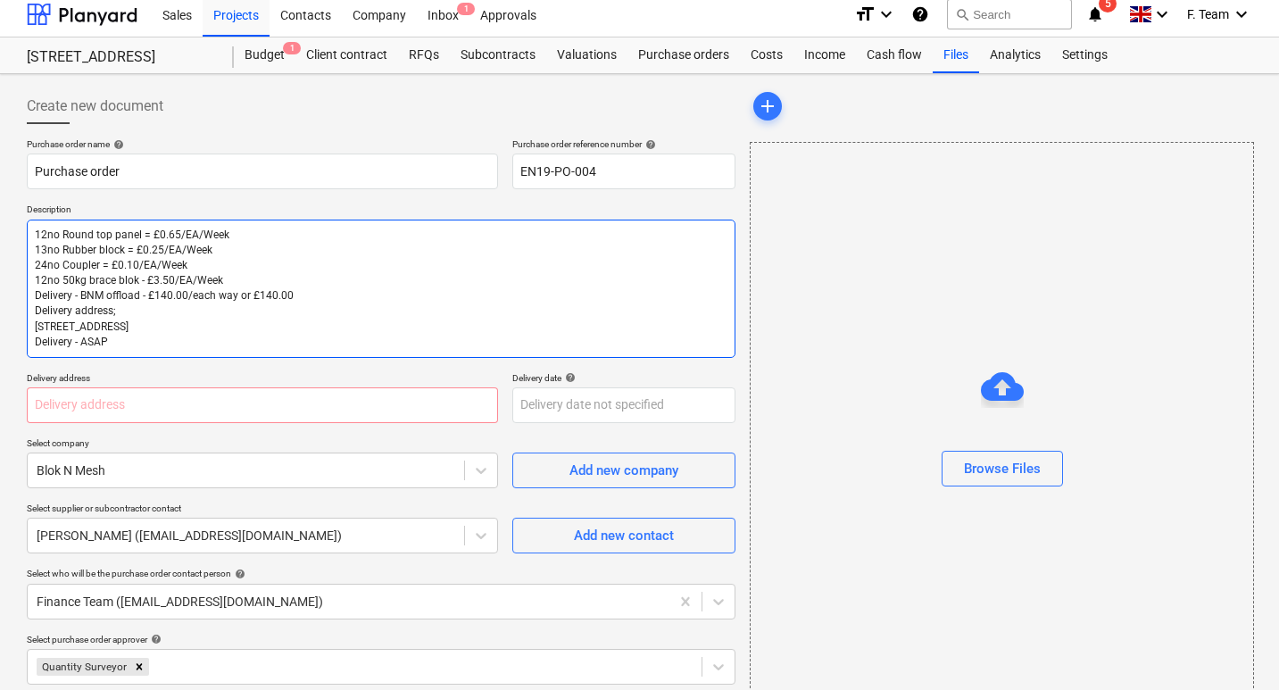
type textarea "12no Round top panel = £0.65/EA/Week 13no Rubber block = £0.25/EA/Week 24no Cou…"
type textarea "x"
type textarea "12no Round top panel = £0.65/EA/Week 13no Rubber block = £0.25/EA/Week 24no Cou…"
type textarea "x"
type textarea "12no Round top panel = £0.65/EA/Week 13no Rubber block = £0.25/EA/Week 24no Cou…"
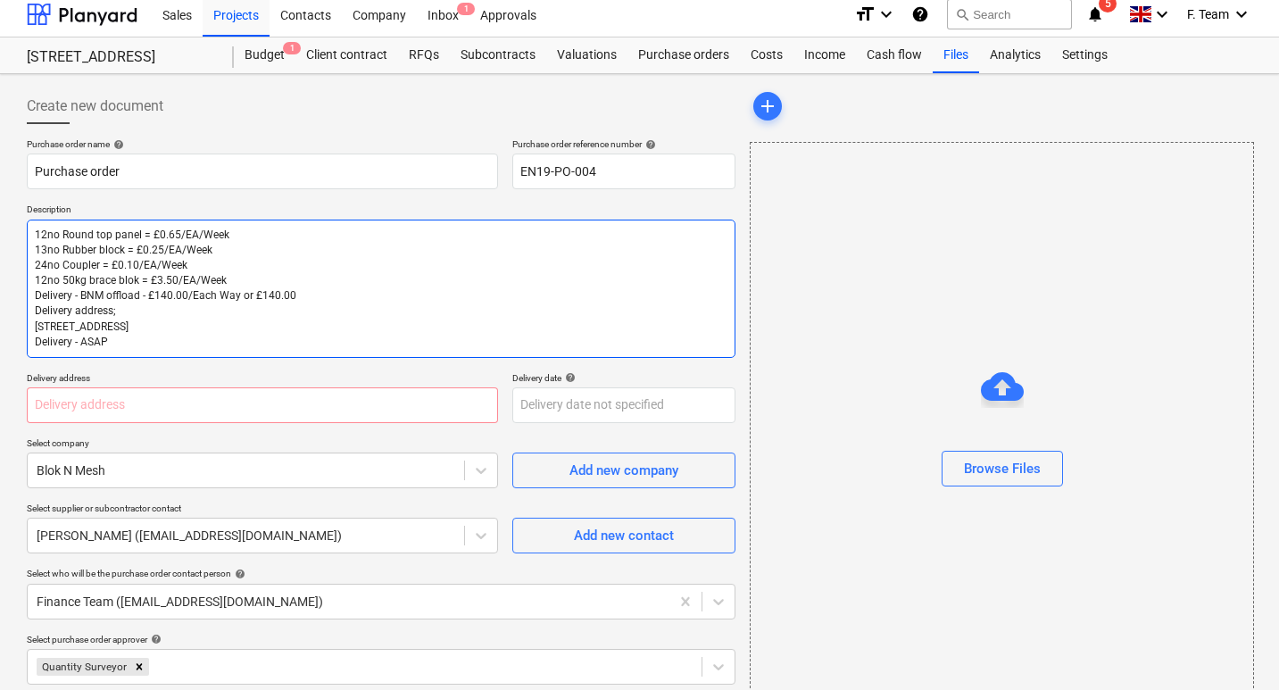
type textarea "x"
type textarea "12no Round top panel = £0.65/EA/Week 13no Rubber block = £0.25/EA/Week 24no Cou…"
type textarea "x"
type textarea "12no Round top panel = £0.65/EA/Week 13no Rubber block = £0.25/EA/Week 24no Cou…"
type textarea "x"
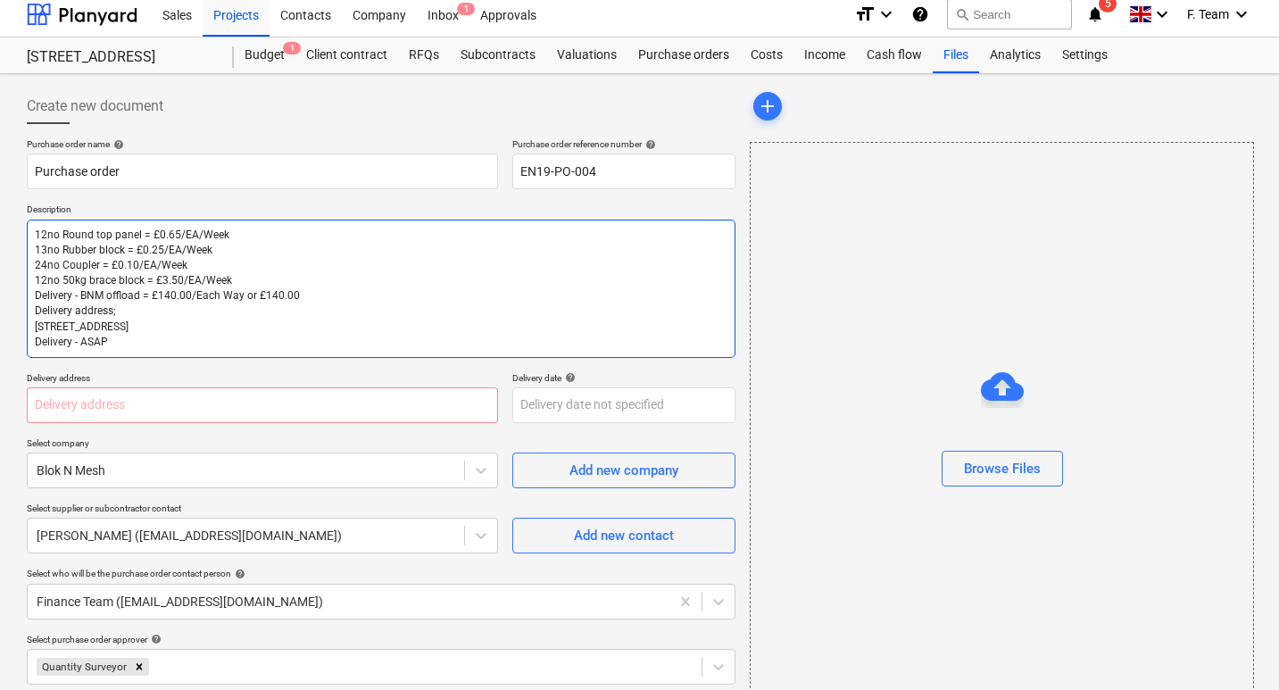
type textarea "12no Round top panel = £0.65/EA/Week 13no Rubber block = £0.25/EA/Week 24no Cou…"
type textarea "x"
type textarea "12no Round top panel = £0.65/EA/Week 13no Rubber block = £0.25/EA/Week 24no Cou…"
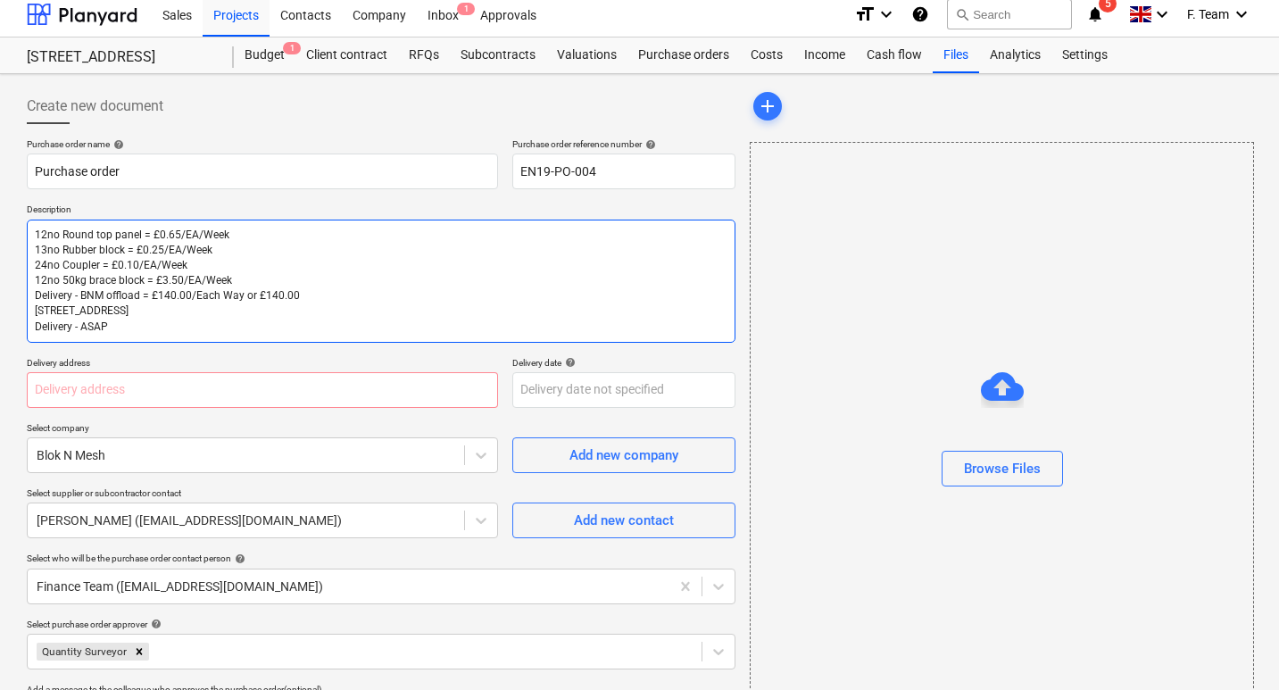
type textarea "x"
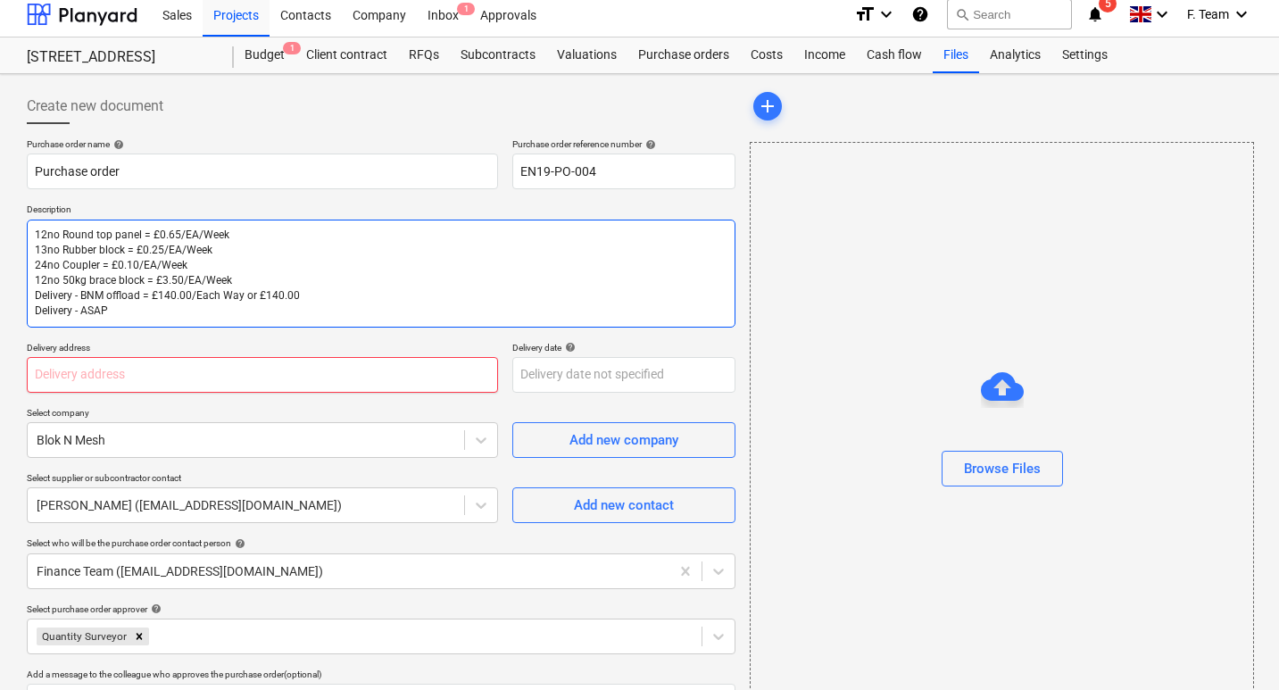
type textarea "12no Round top panel = £0.65/EA/Week 13no Rubber block = £0.25/EA/Week 24no Cou…"
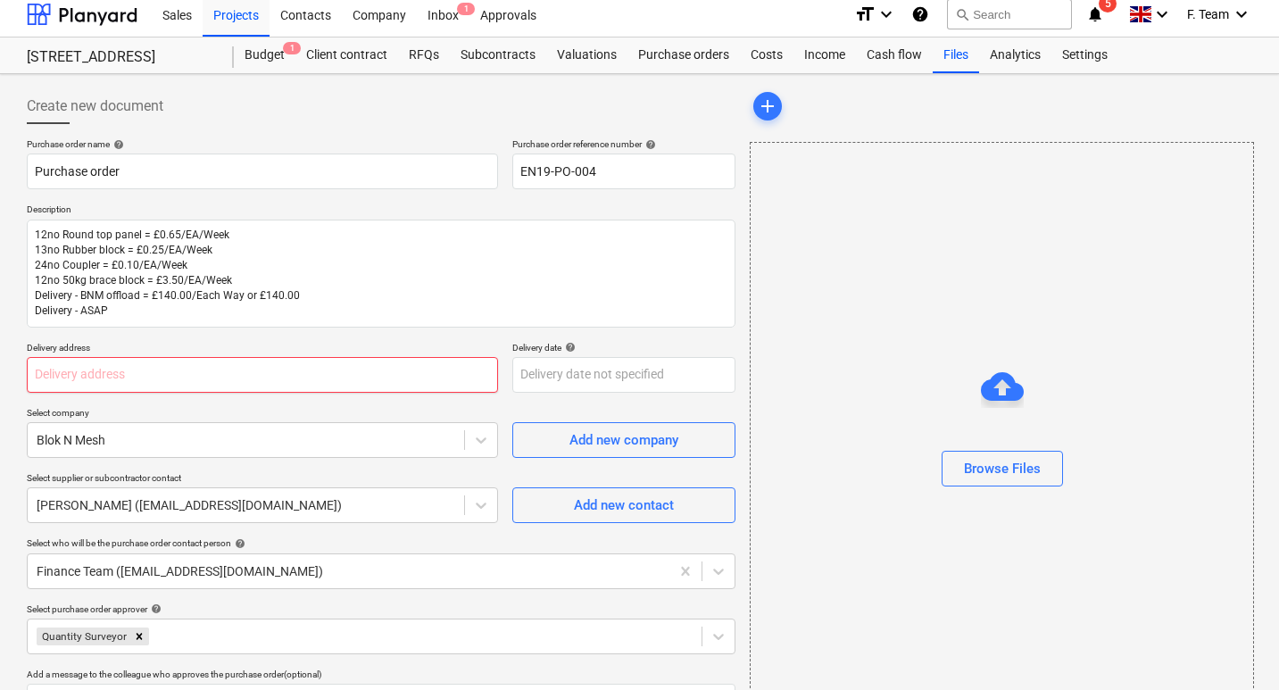
click at [79, 372] on input "text" at bounding box center [262, 375] width 471 height 36
paste input "[STREET_ADDRESS]"
type textarea "x"
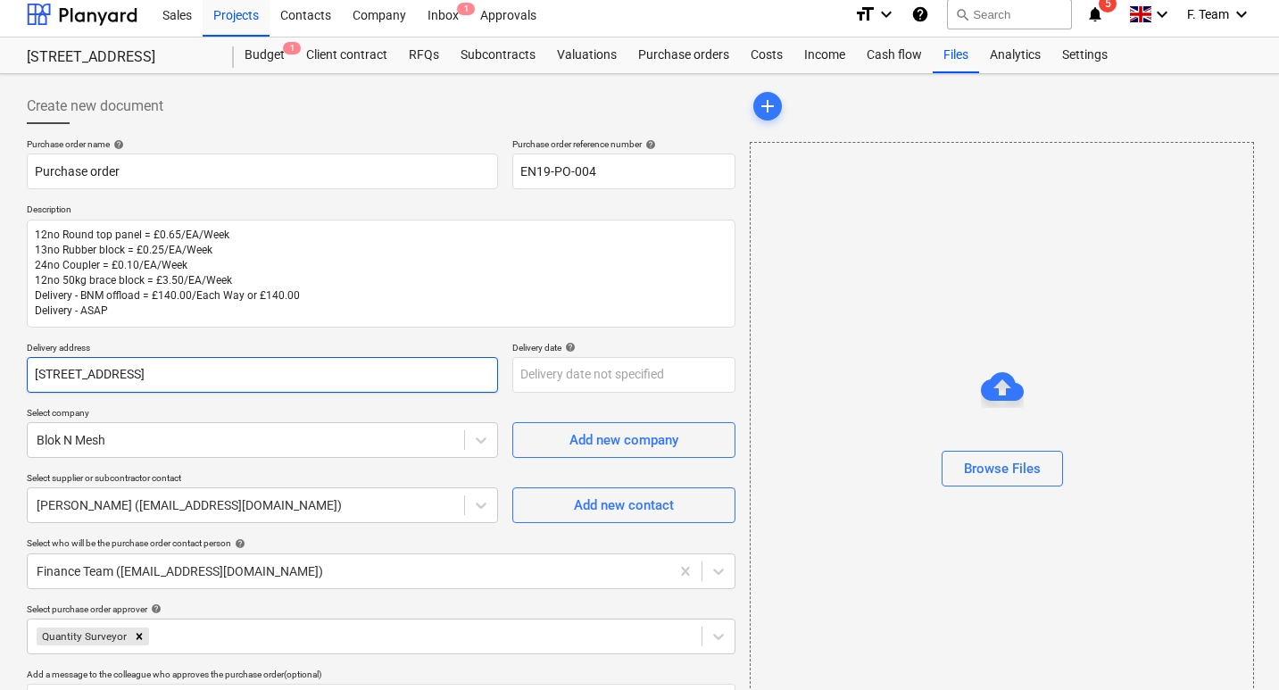
type input "[STREET_ADDRESS]"
type textarea "x"
click at [171, 409] on p "Select company" at bounding box center [262, 414] width 471 height 15
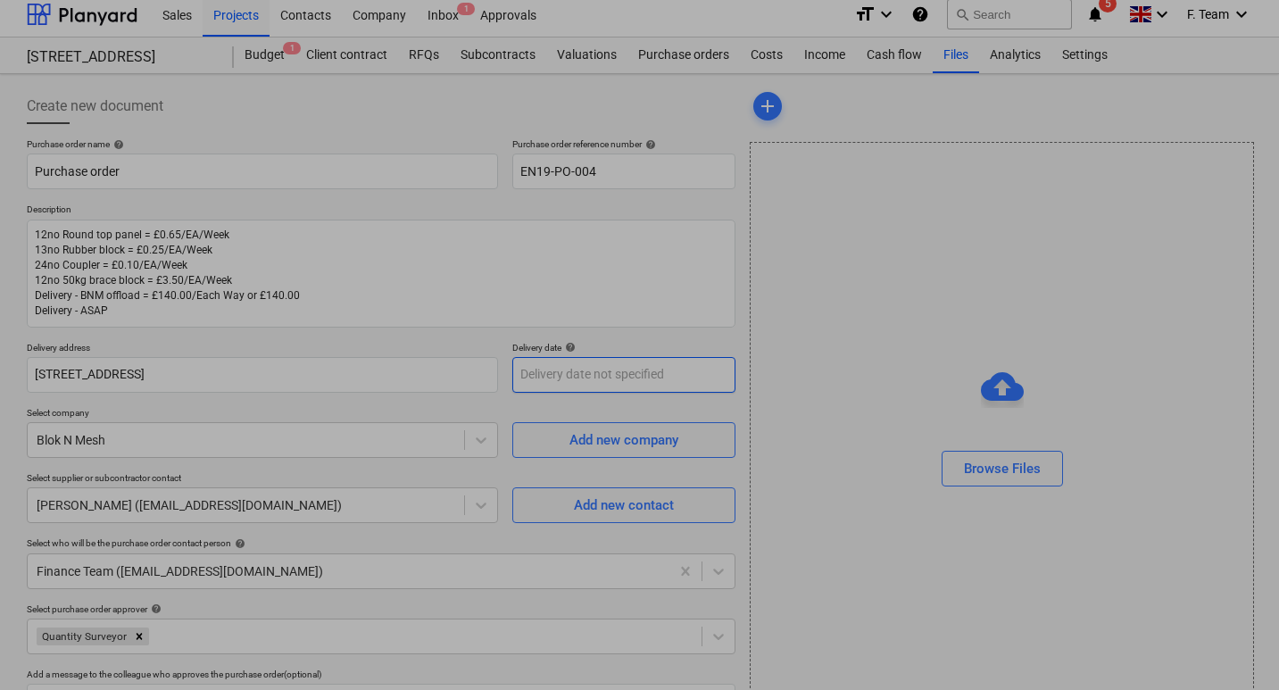
click at [677, 380] on body "Sales Projects Contacts Company Inbox 1 Approvals format_size keyboard_arrow_do…" at bounding box center [639, 337] width 1279 height 690
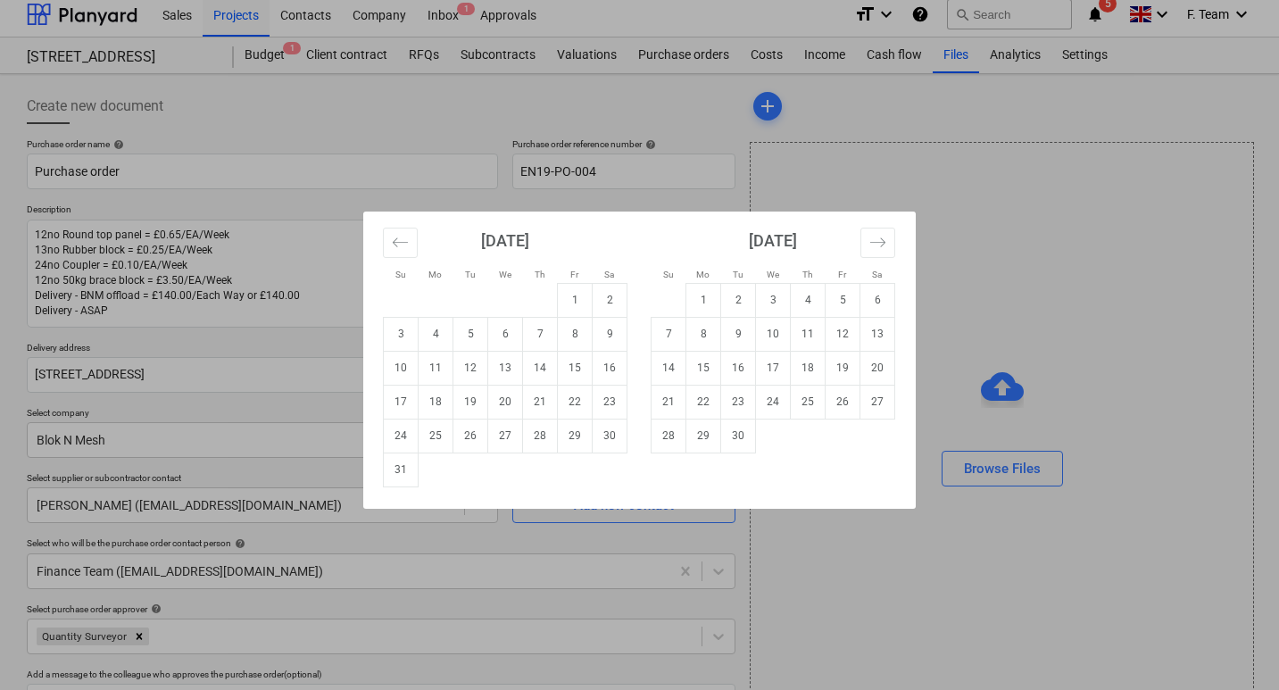
click at [328, 405] on div "Su Mo Tu We Th Fr Sa Su Mo Tu We Th Fr Sa [DATE] 1 2 3 4 5 6 7 8 9 10 11 12 13 …" at bounding box center [639, 345] width 1279 height 690
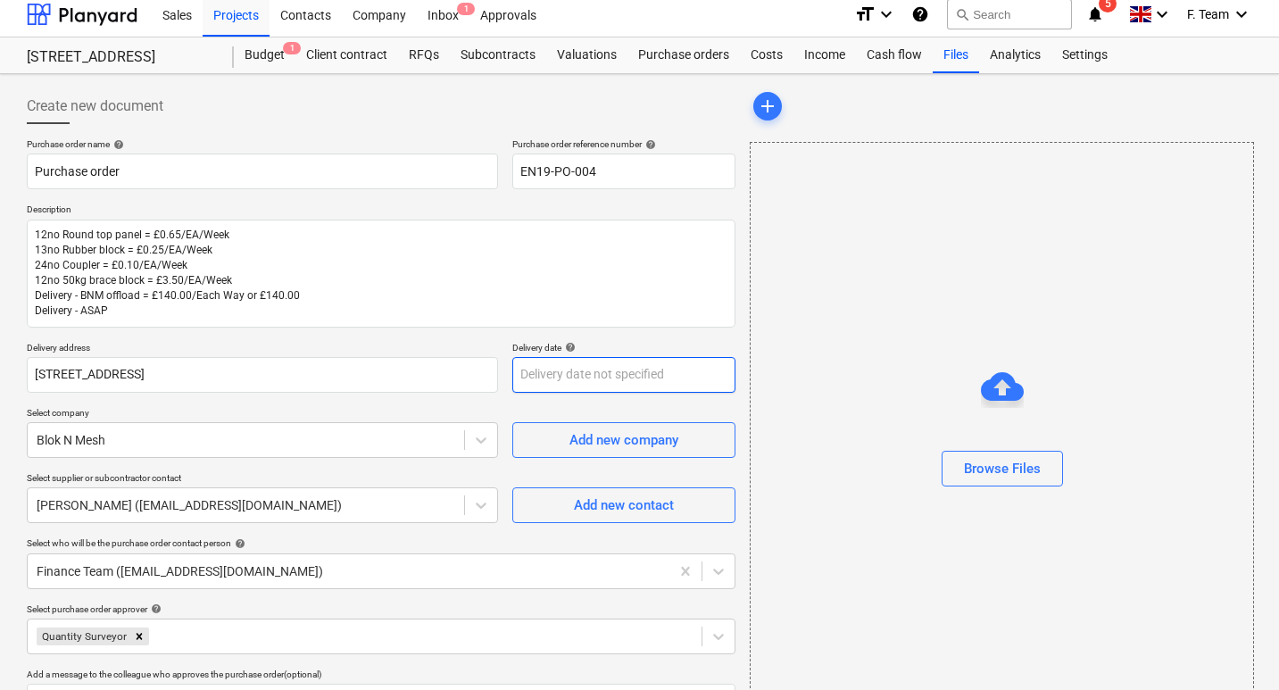
click at [533, 379] on body "Sales Projects Contacts Company Inbox 1 Approvals format_size keyboard_arrow_do…" at bounding box center [639, 337] width 1279 height 690
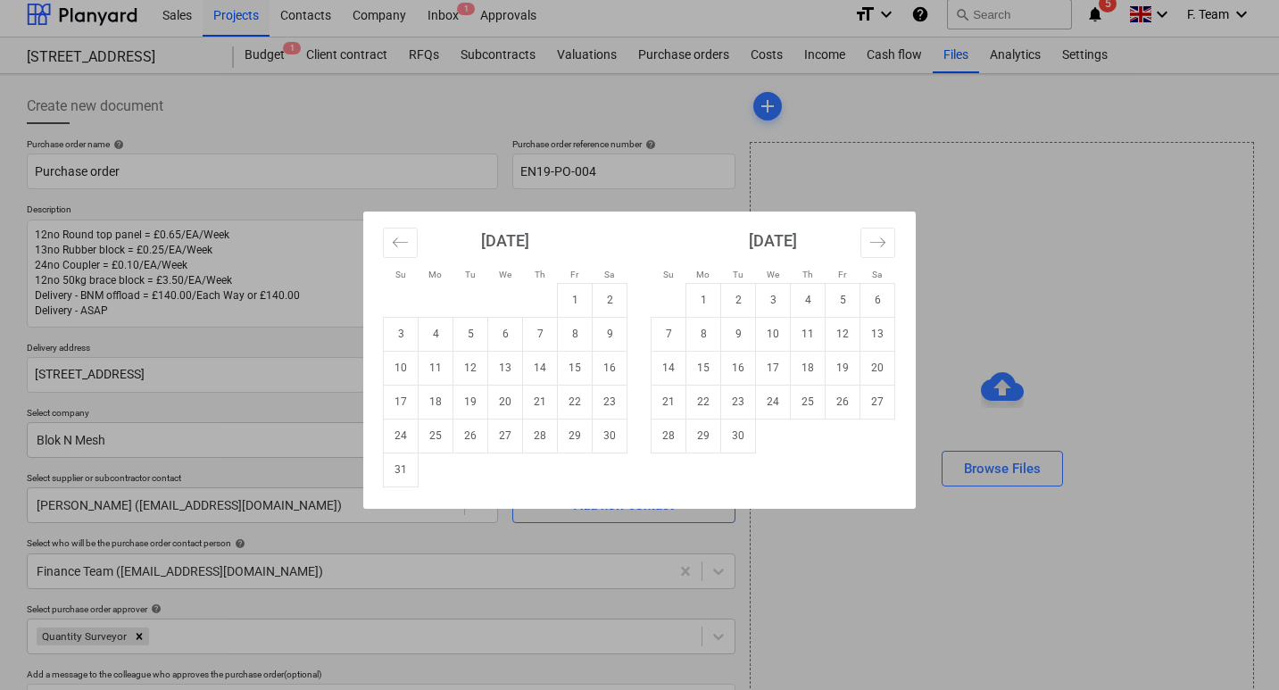
type input "ASA"
click at [162, 310] on div "Su Mo Tu We Th Fr Sa Su Mo Tu We Th Fr Sa [DATE] 1 2 3 4 5 6 7 8 9 10 11 12 13 …" at bounding box center [639, 345] width 1279 height 690
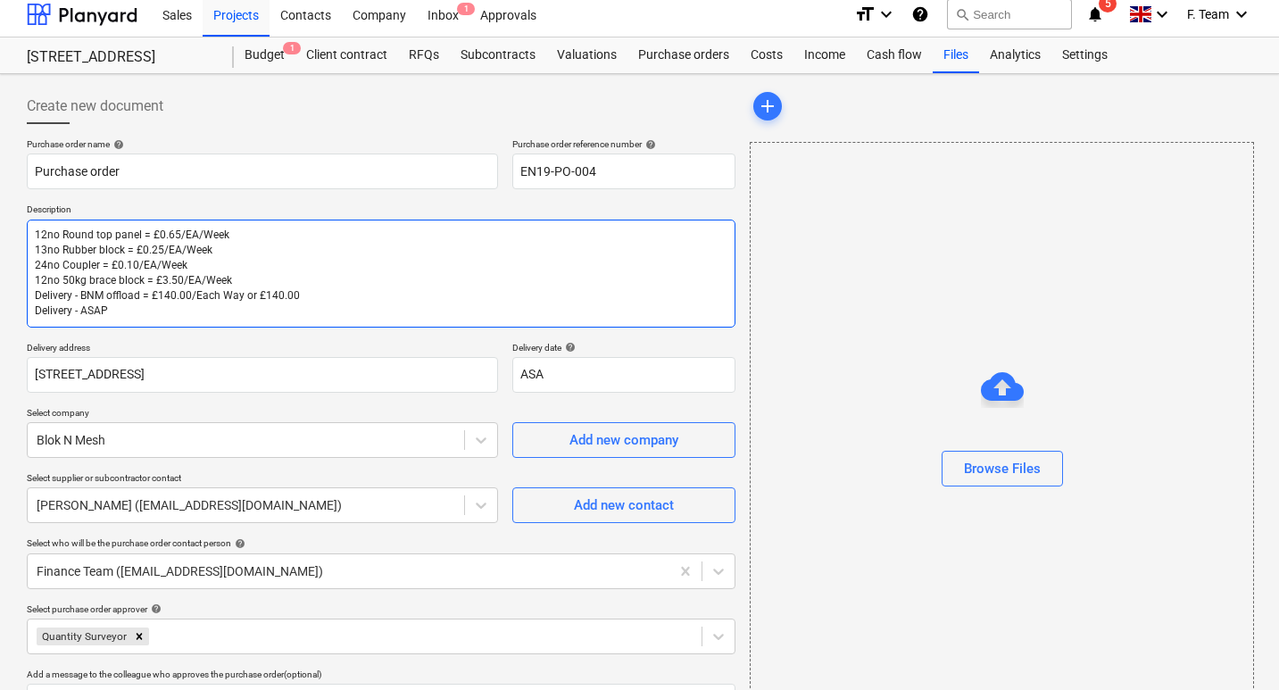
drag, startPoint x: 149, startPoint y: 311, endPoint x: 35, endPoint y: 309, distance: 114.3
click at [35, 309] on textarea "12no Round top panel = £0.65/EA/Week 13no Rubber block = £0.25/EA/Week 24no Cou…" at bounding box center [381, 274] width 709 height 108
type textarea "x"
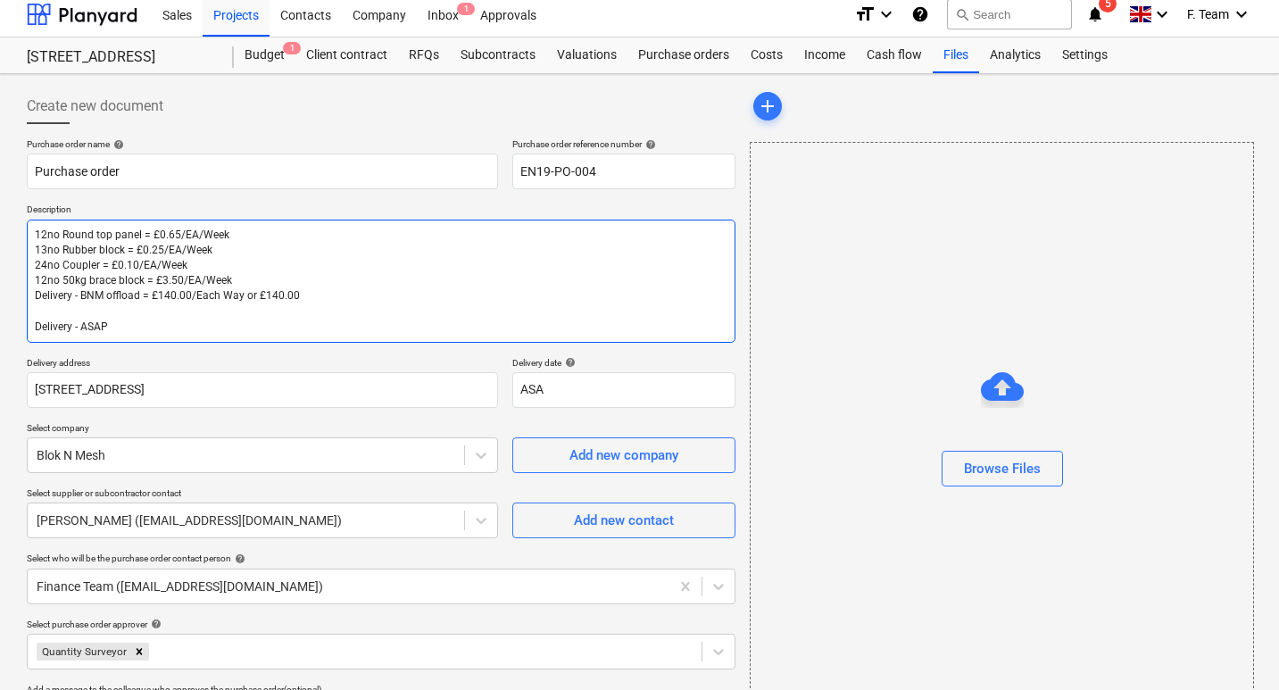
type textarea "12no Round top panel = £0.65/EA/Week 13no Rubber block = £0.25/EA/Week 24no Cou…"
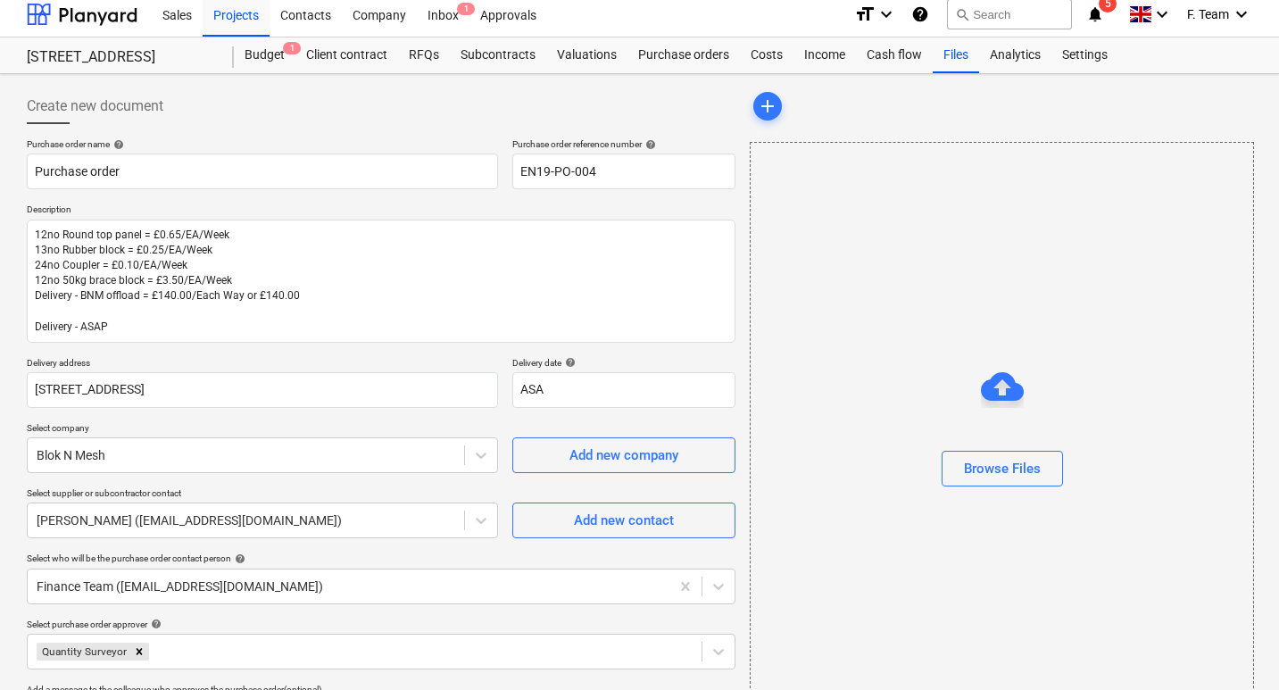
type textarea "x"
click at [311, 363] on p "Delivery address" at bounding box center [262, 364] width 471 height 15
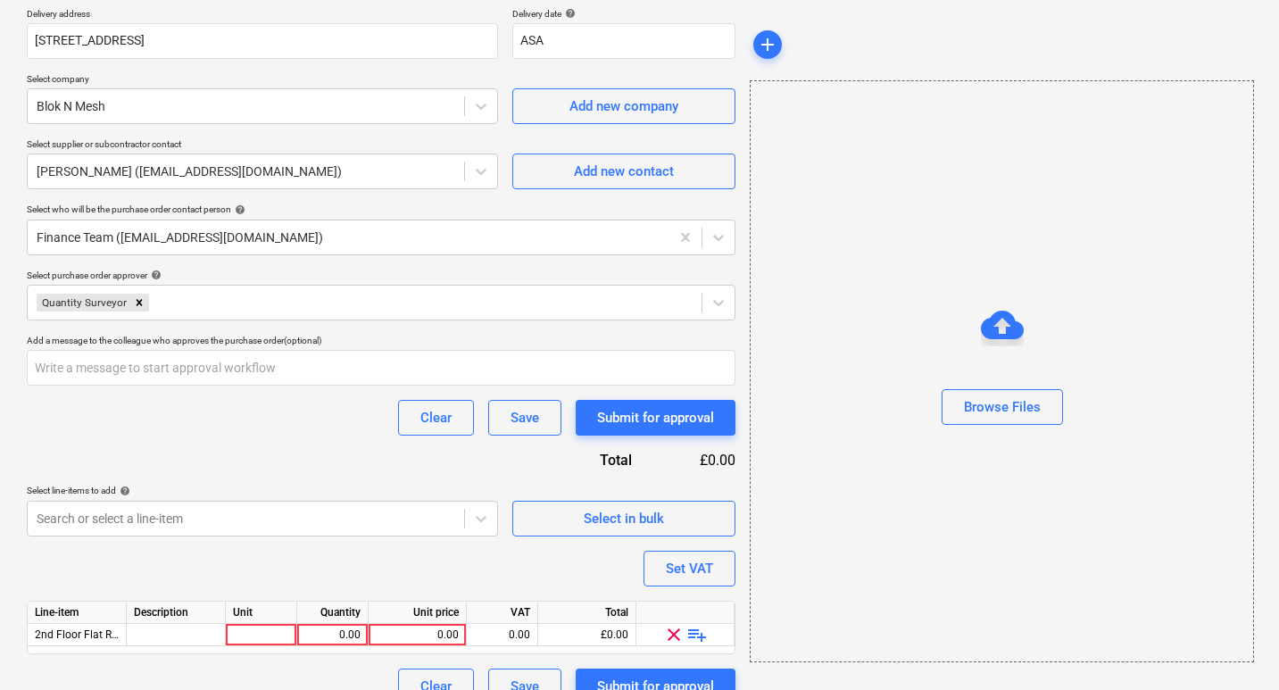
scroll to position [386, 0]
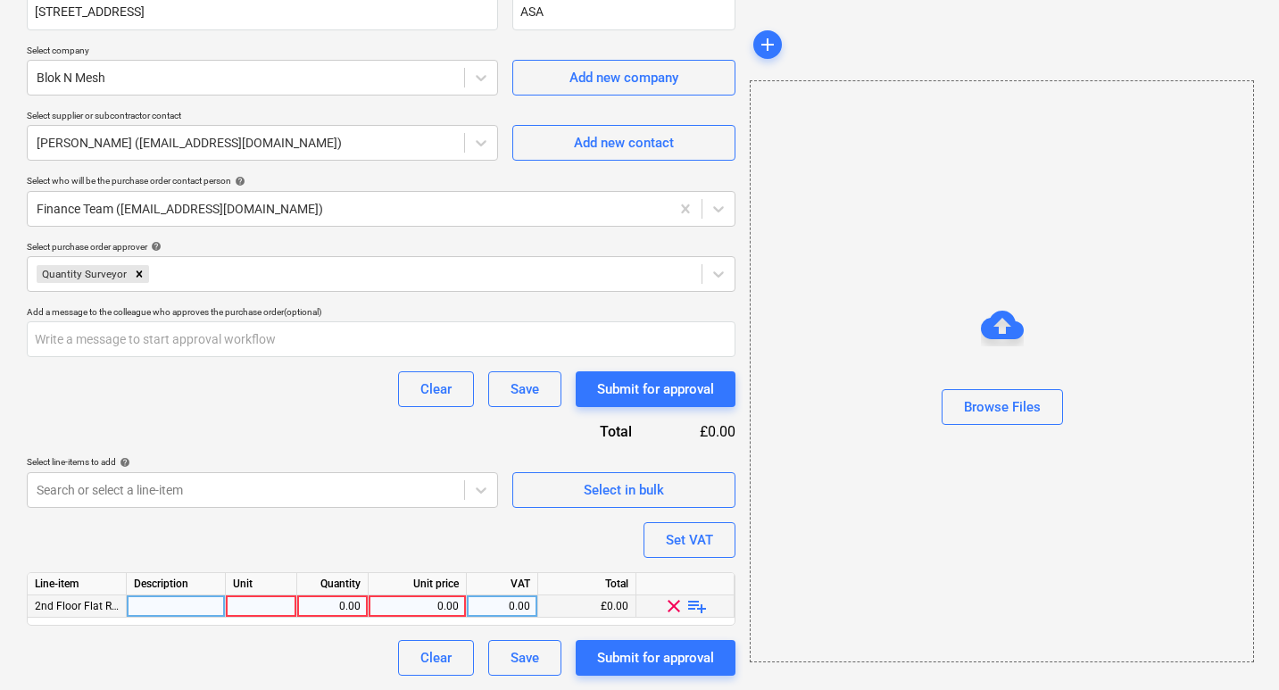
click at [265, 608] on div at bounding box center [261, 606] width 71 height 22
click at [178, 603] on div at bounding box center [176, 606] width 99 height 22
click at [247, 601] on div at bounding box center [261, 606] width 71 height 22
type input "Nos"
drag, startPoint x: 426, startPoint y: 602, endPoint x: 461, endPoint y: 609, distance: 36.4
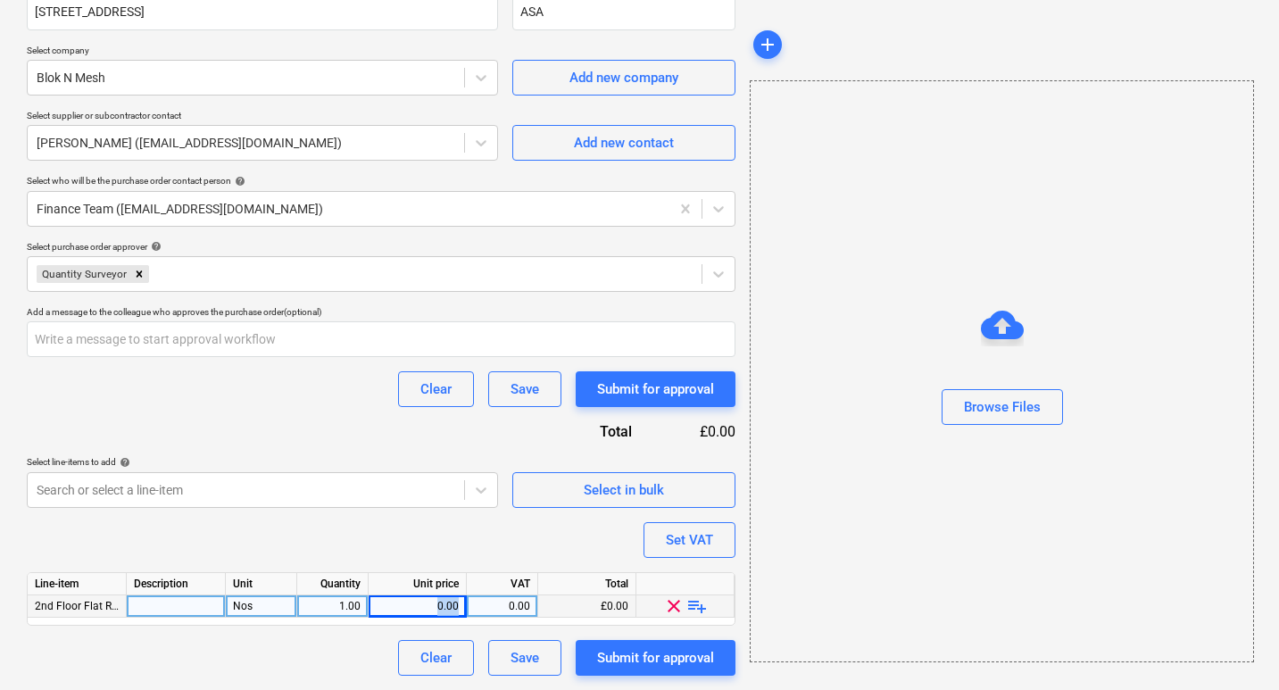
click at [461, 609] on div "0.00" at bounding box center [418, 606] width 98 height 22
type textarea "x"
click at [428, 605] on div "0.00" at bounding box center [417, 606] width 83 height 22
type input "144.5"
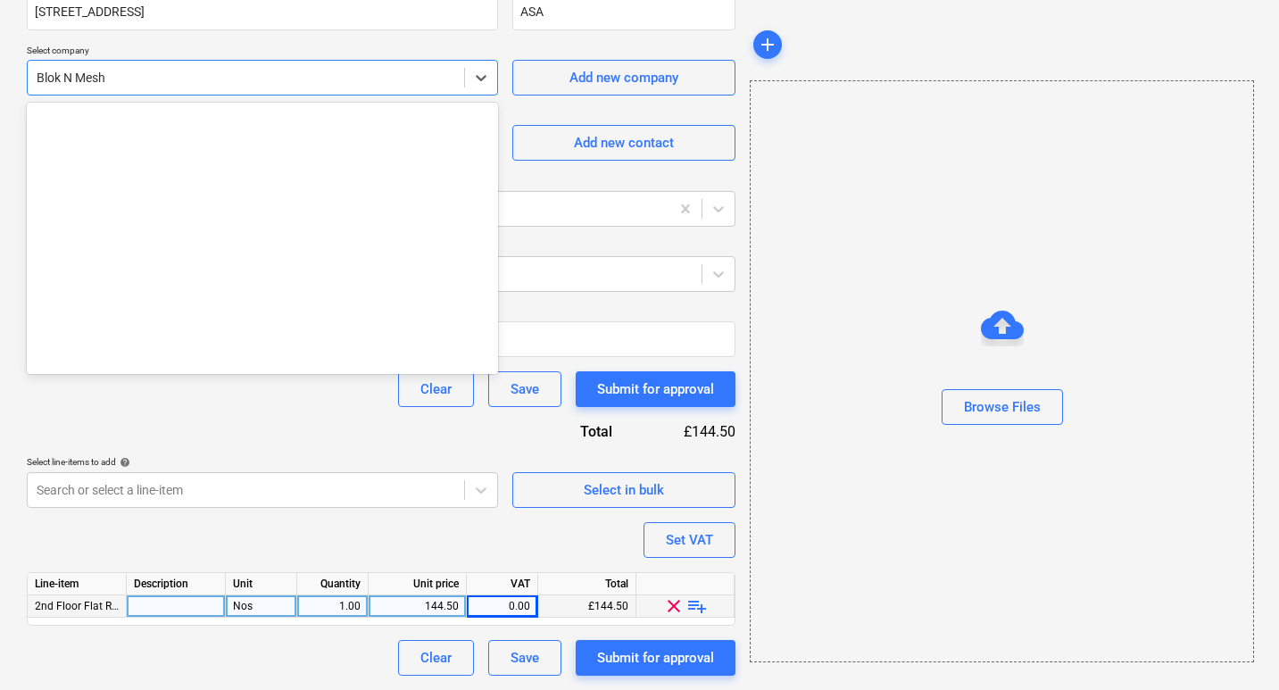
scroll to position [1906, 0]
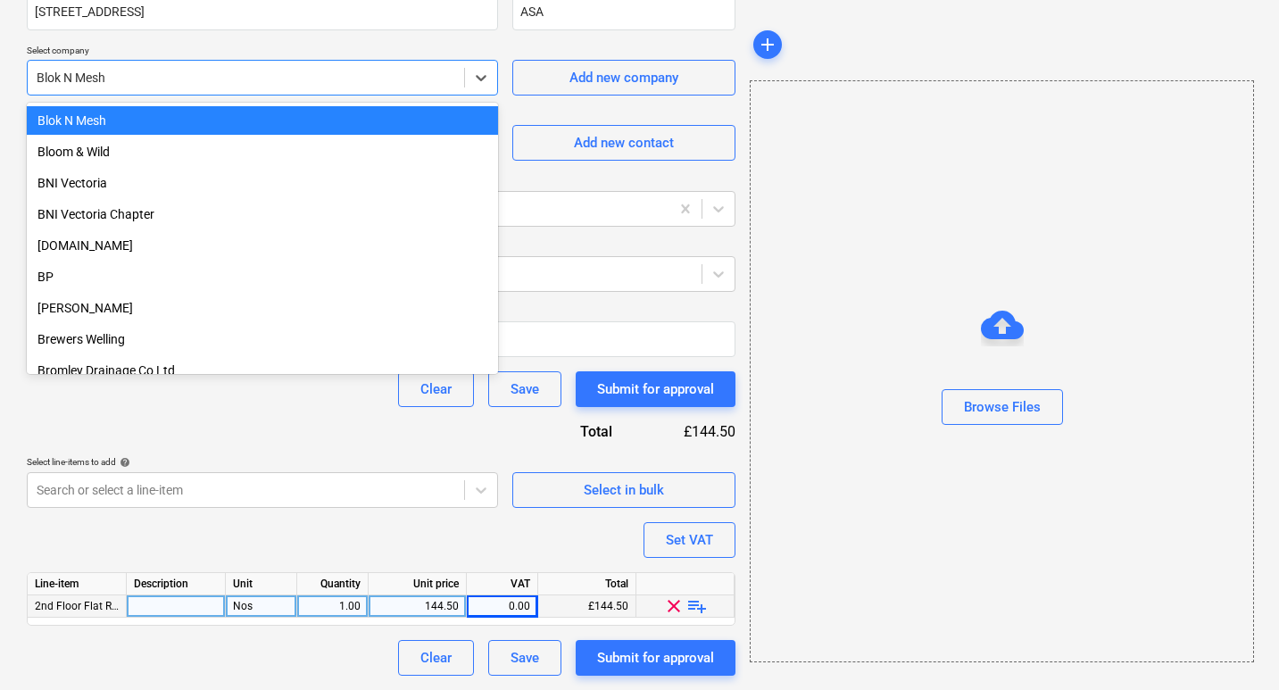
drag, startPoint x: 131, startPoint y: 77, endPoint x: 17, endPoint y: 74, distance: 114.3
click at [17, 74] on div "Create new document Purchase order name help Purchase order Purchase order refe…" at bounding box center [639, 193] width 1279 height 993
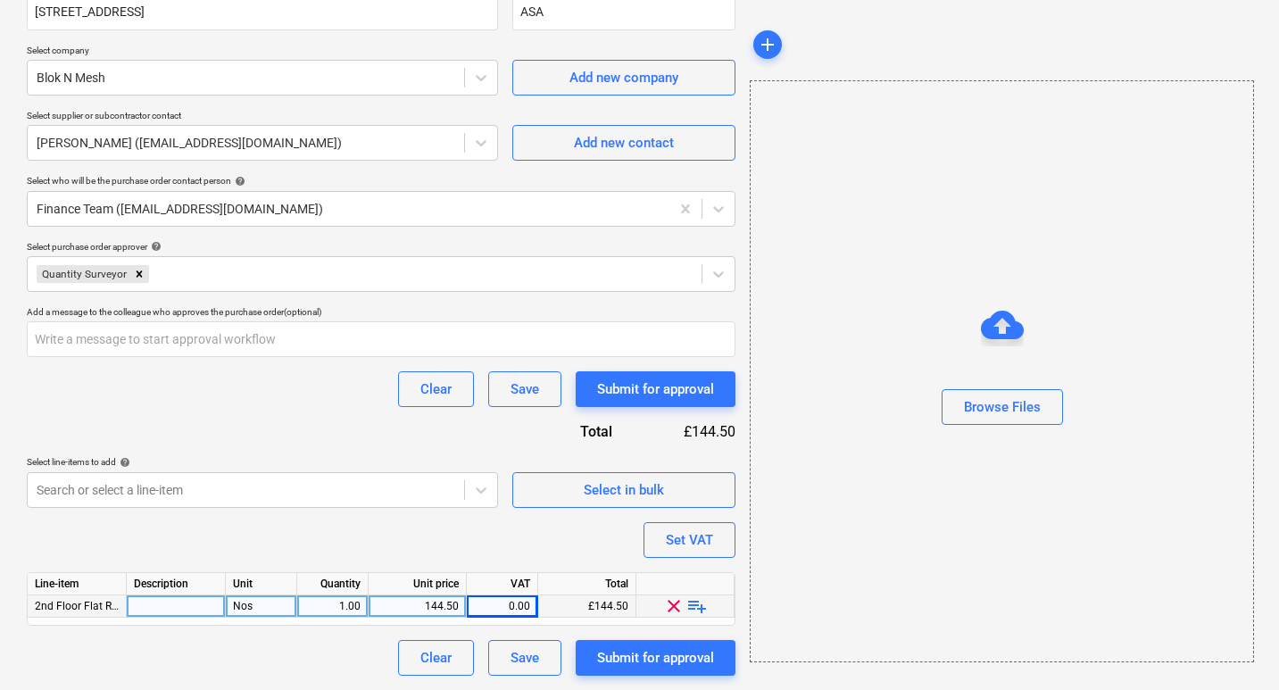
click at [345, 445] on div "Purchase order name help Purchase order Purchase order reference number help EN…" at bounding box center [381, 218] width 709 height 915
click at [290, 641] on div "Clear Save Submit for approval" at bounding box center [381, 658] width 709 height 36
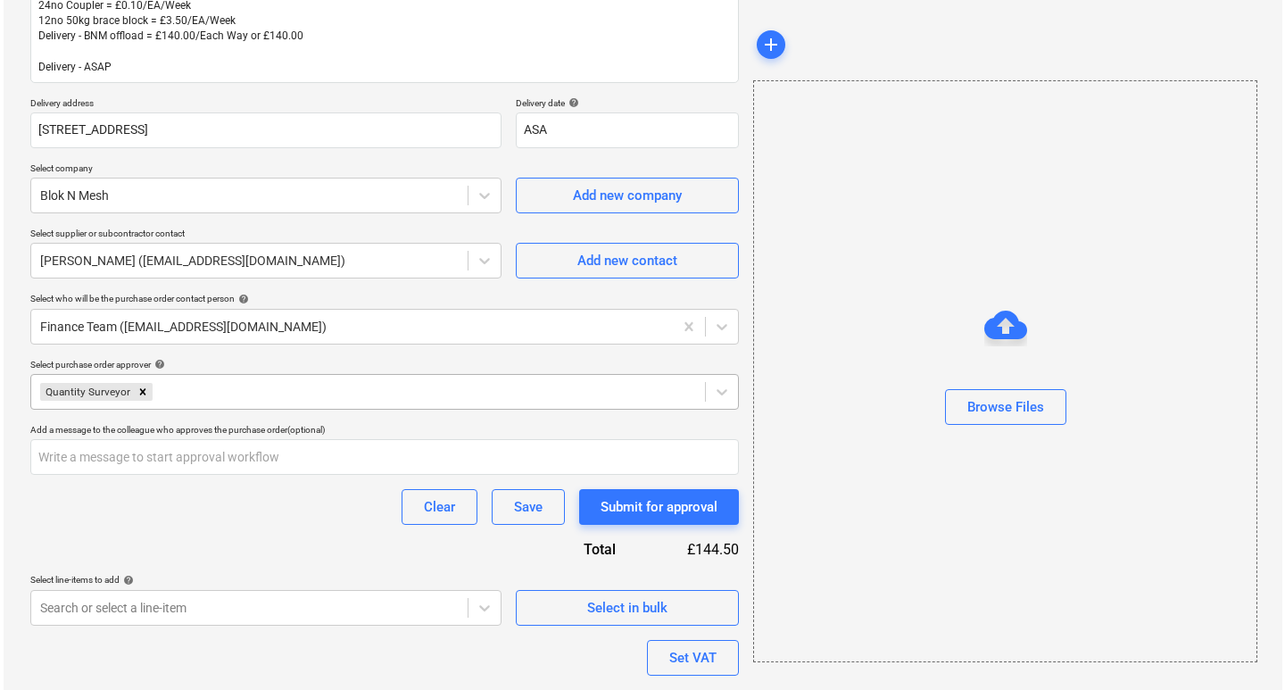
scroll to position [357, 0]
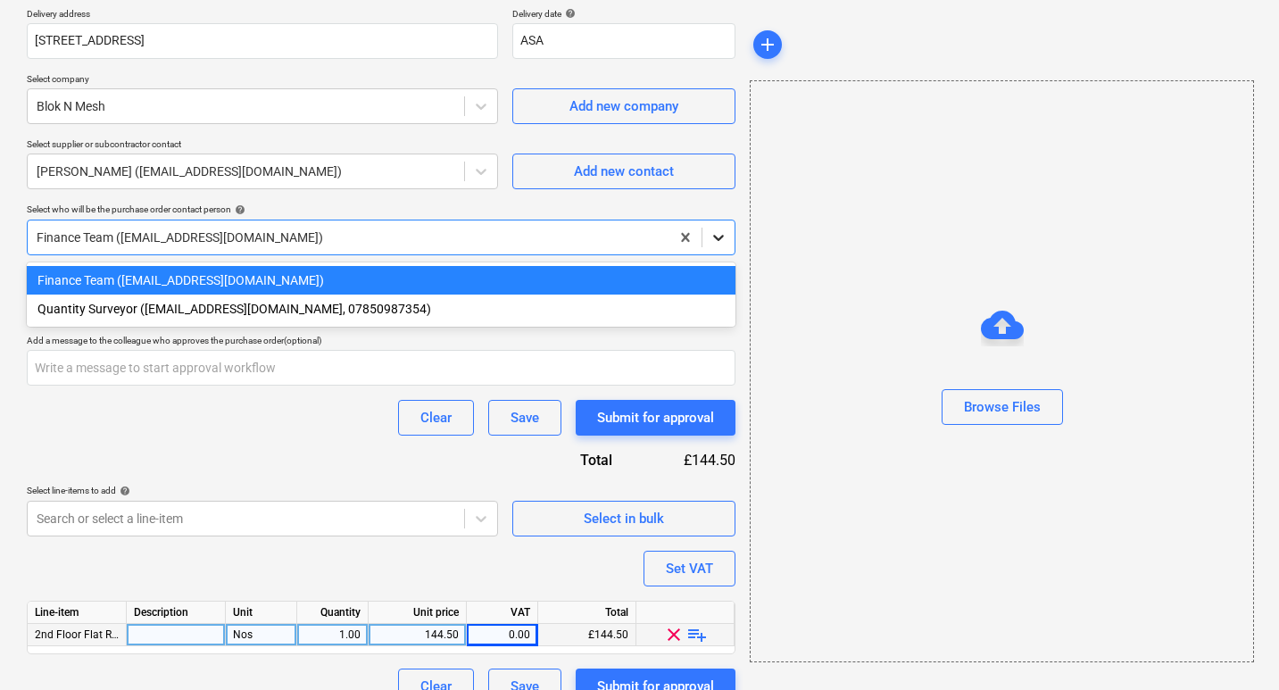
click at [713, 241] on icon at bounding box center [719, 238] width 18 height 18
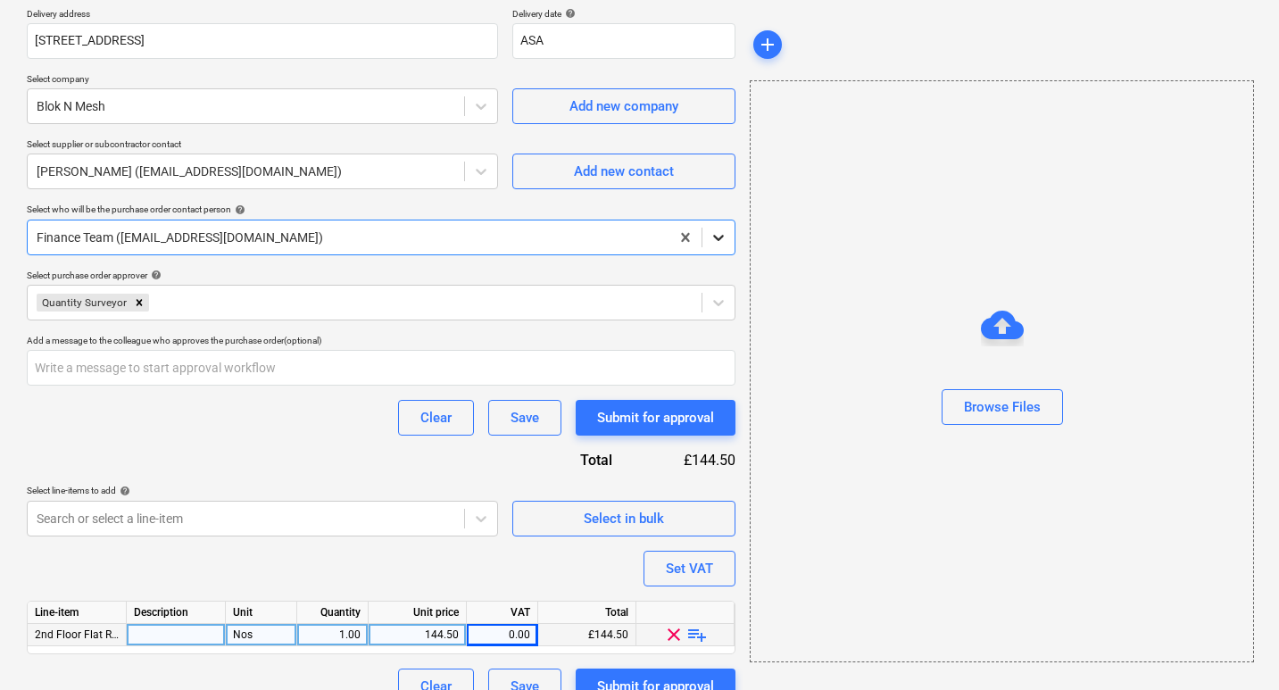
click at [713, 241] on icon at bounding box center [719, 238] width 18 height 18
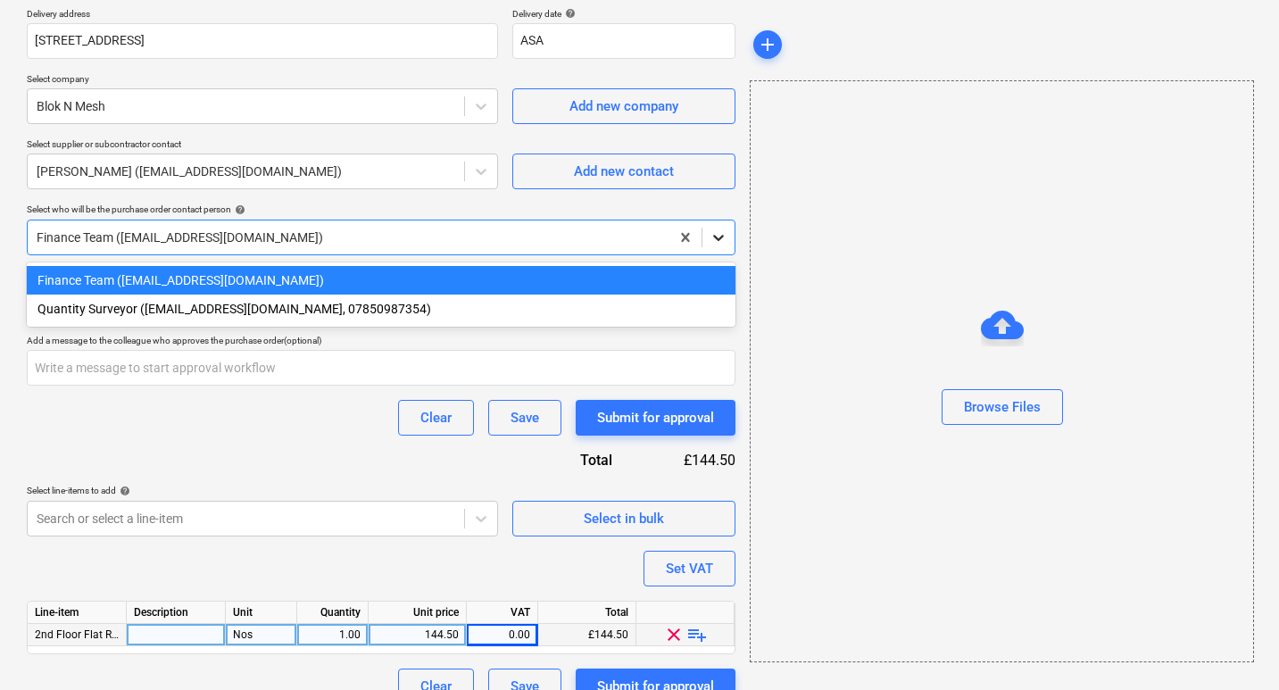
click at [713, 241] on icon at bounding box center [719, 238] width 18 height 18
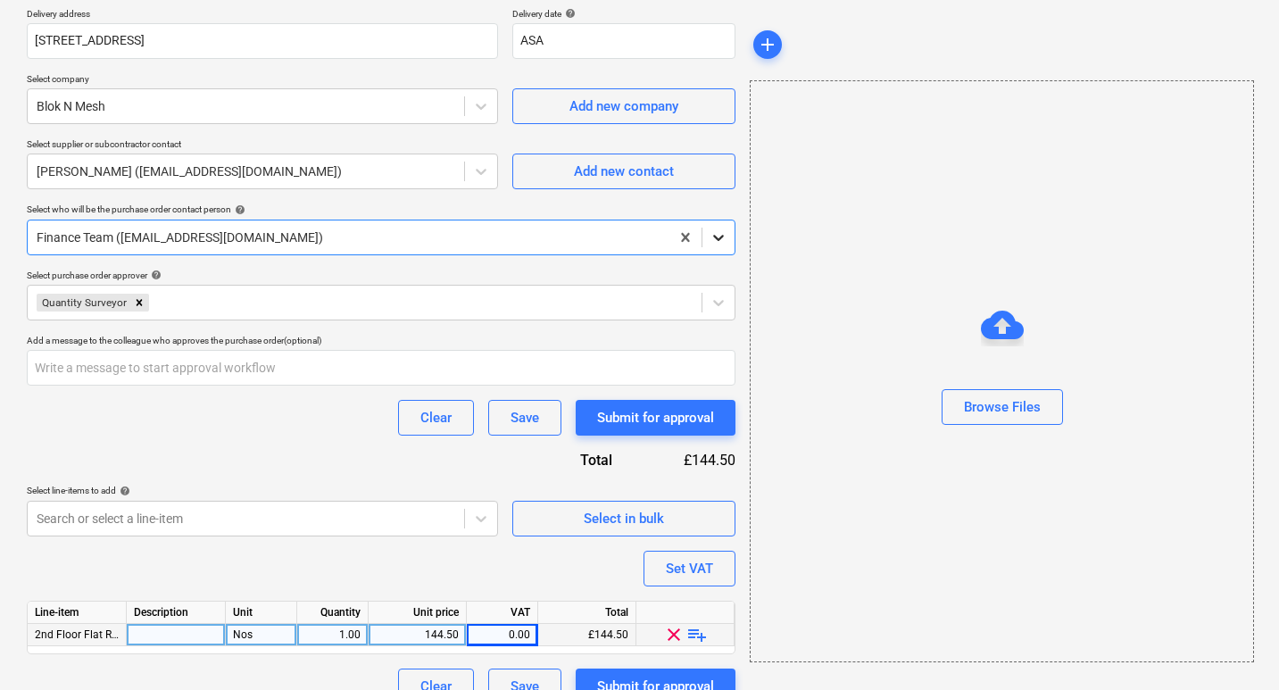
click at [713, 241] on icon at bounding box center [719, 238] width 18 height 18
click at [285, 475] on div "Purchase order name help Purchase order Purchase order reference number help EN…" at bounding box center [381, 246] width 709 height 915
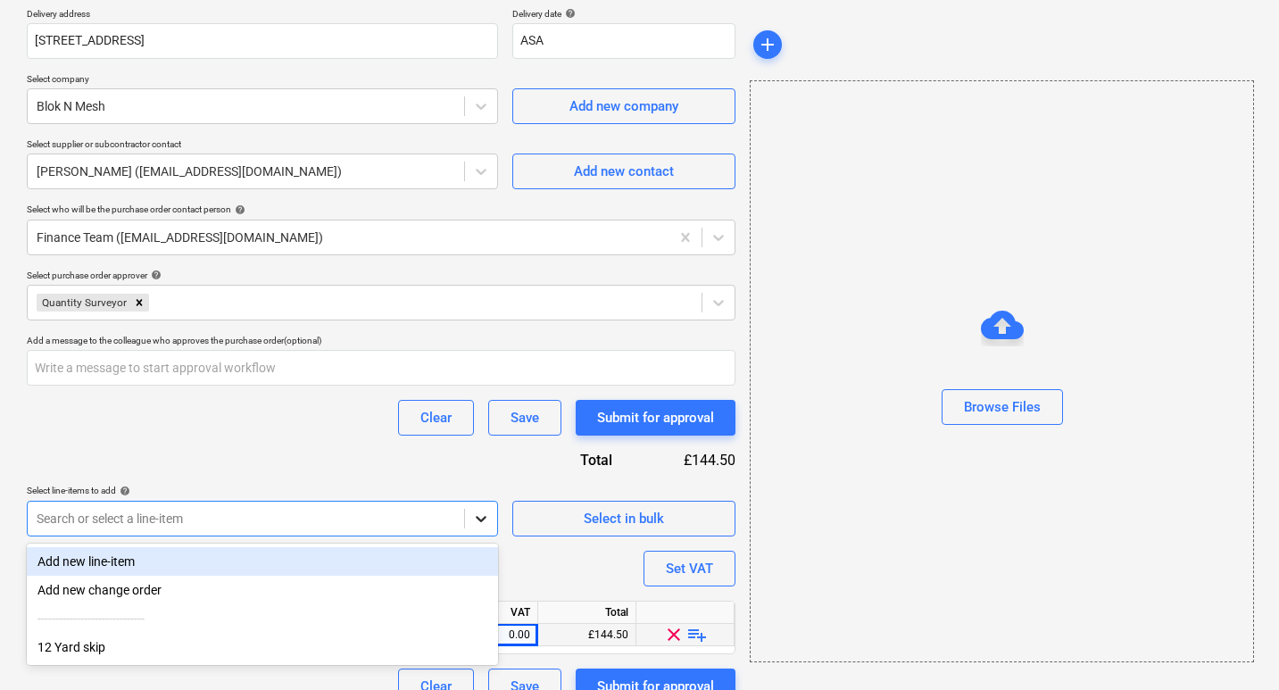
click at [478, 523] on icon at bounding box center [481, 519] width 18 height 18
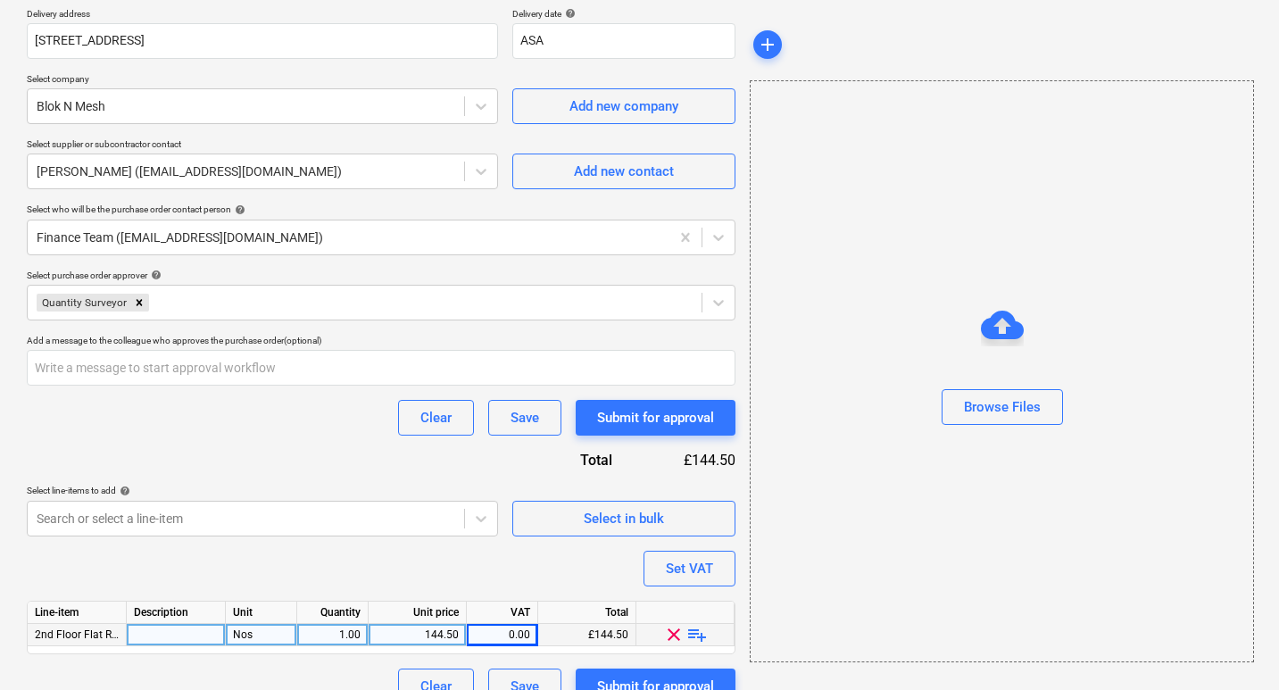
click at [177, 441] on div "Purchase order name help Purchase order Purchase order reference number help EN…" at bounding box center [381, 246] width 709 height 915
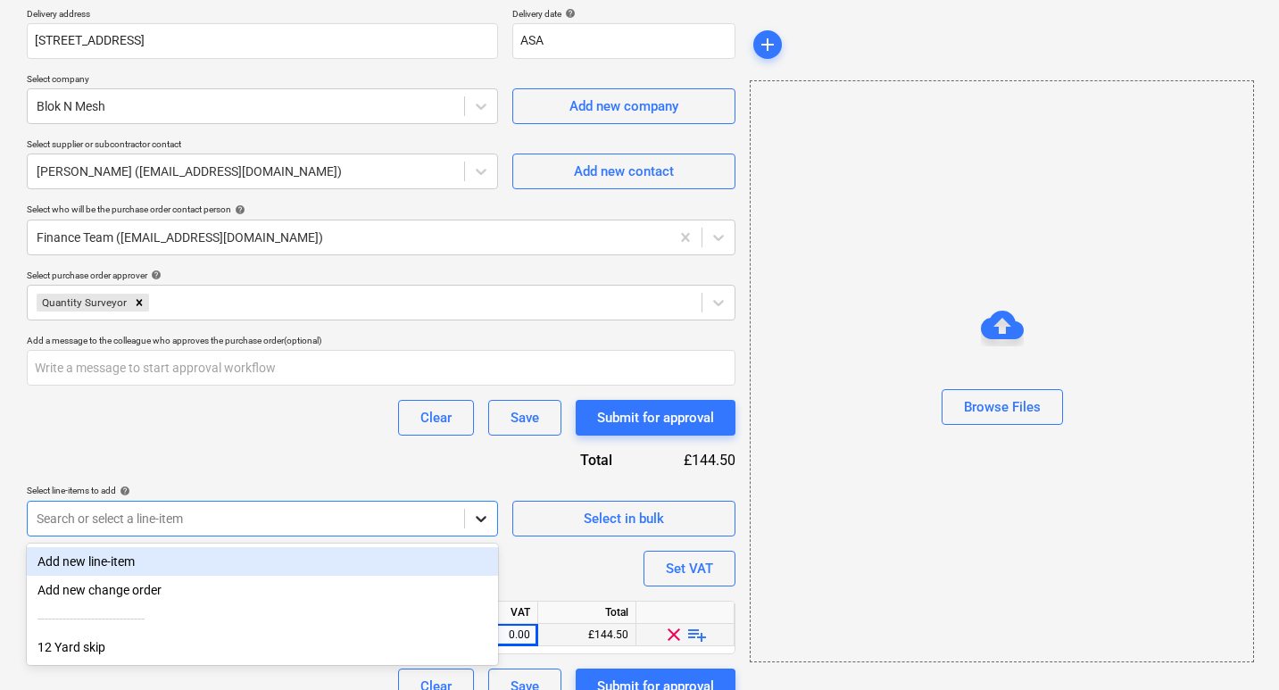
click at [481, 520] on icon at bounding box center [481, 519] width 11 height 6
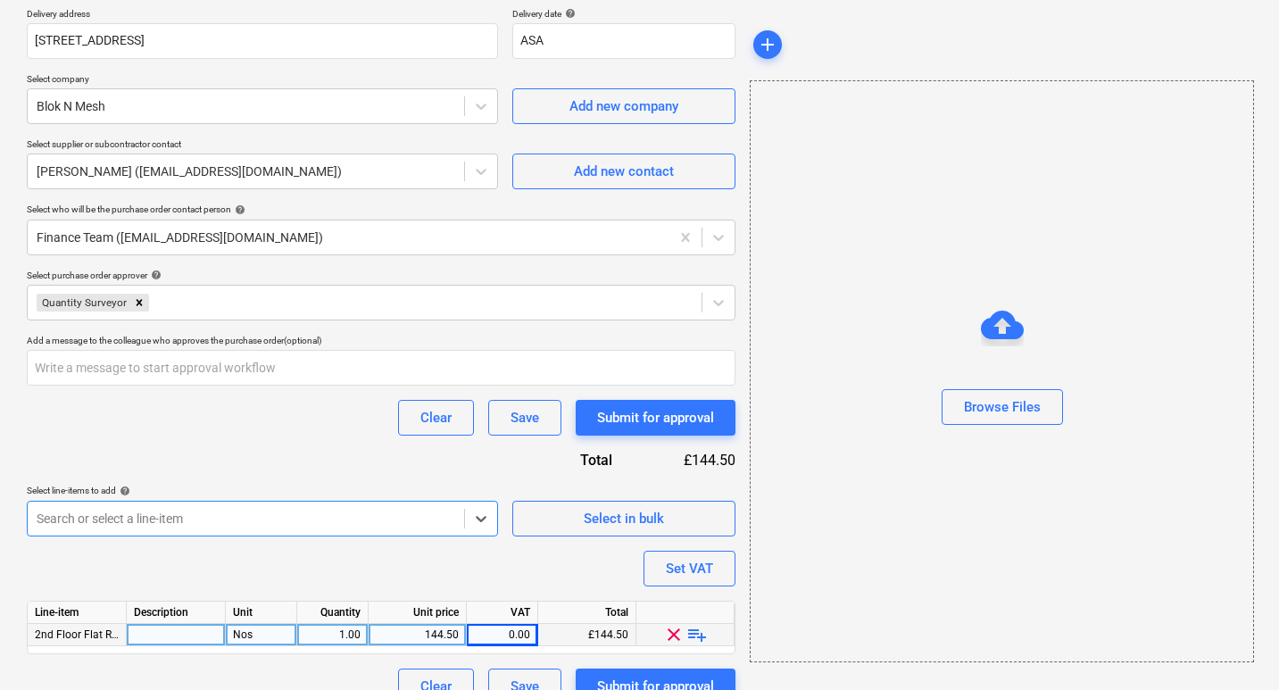
click at [333, 447] on div "Purchase order name help Purchase order Purchase order reference number help EN…" at bounding box center [381, 246] width 709 height 915
click at [635, 684] on div "Submit for approval" at bounding box center [655, 686] width 117 height 23
type textarea "x"
